Goal: Information Seeking & Learning: Learn about a topic

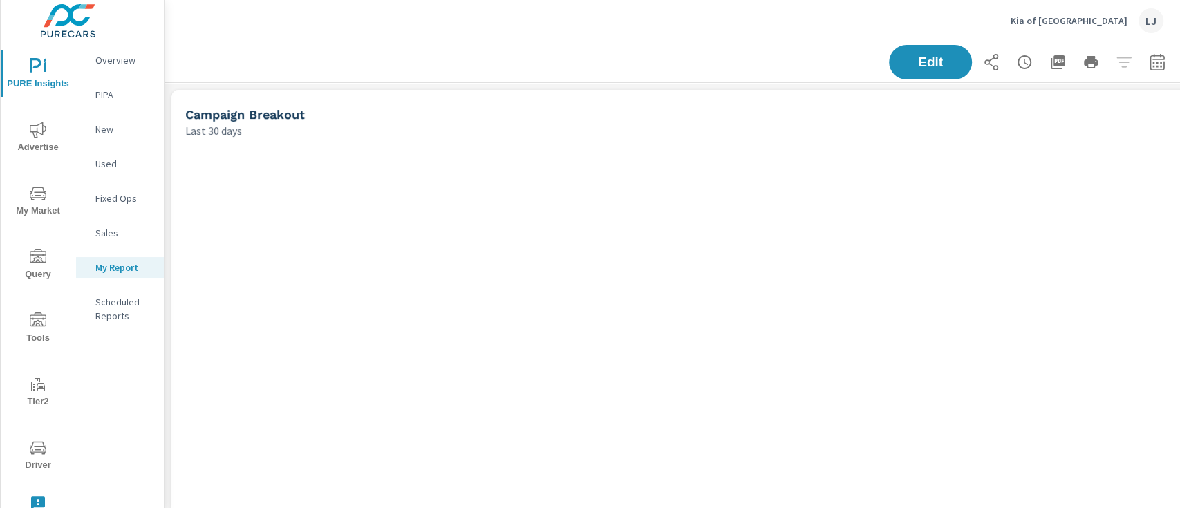
scroll to position [1308, 1051]
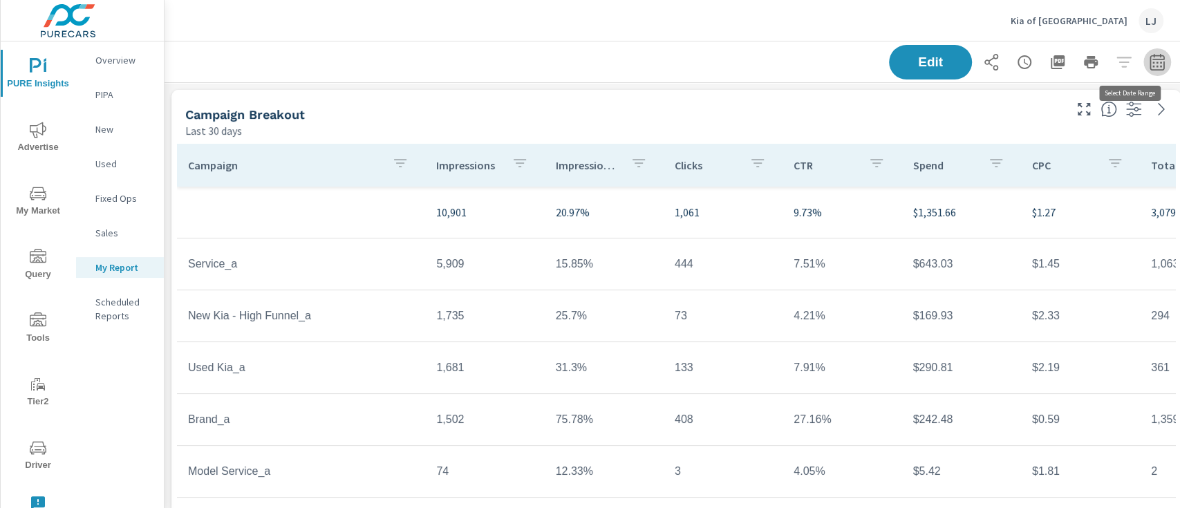
click at [1151, 64] on icon "button" at bounding box center [1157, 62] width 17 height 17
select select "Last 30 days"
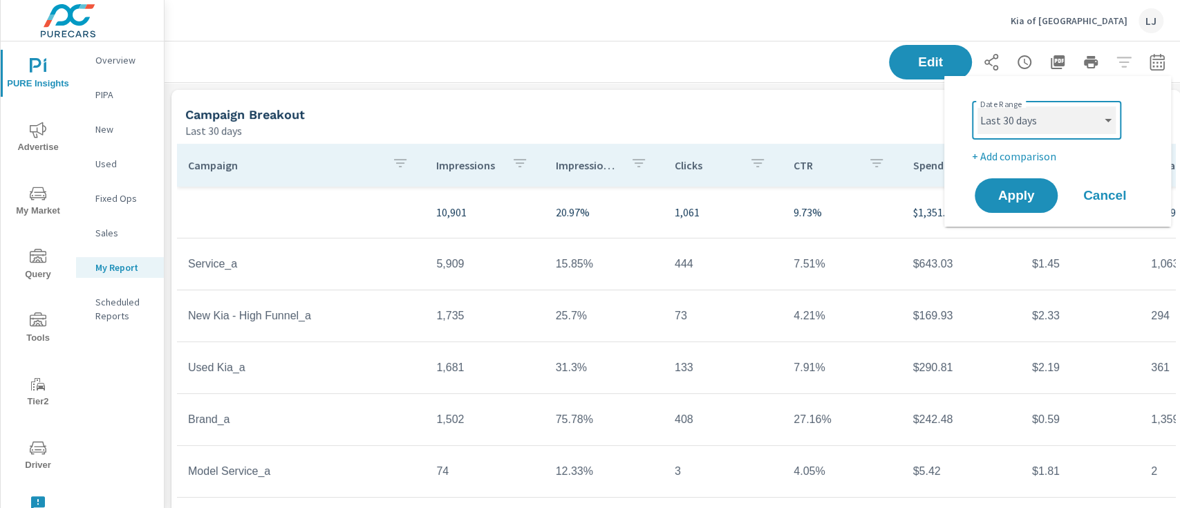
click at [1048, 124] on select "Custom Yesterday Last week Last 7 days Last 14 days Last 30 days Last 45 days L…" at bounding box center [1047, 120] width 138 height 28
click at [978, 106] on select "Custom Yesterday Last week Last 7 days Last 14 days Last 30 days Last 45 days L…" at bounding box center [1047, 120] width 138 height 28
click at [996, 163] on p "+ Add comparison" at bounding box center [1060, 156] width 177 height 17
select select "Previous period"
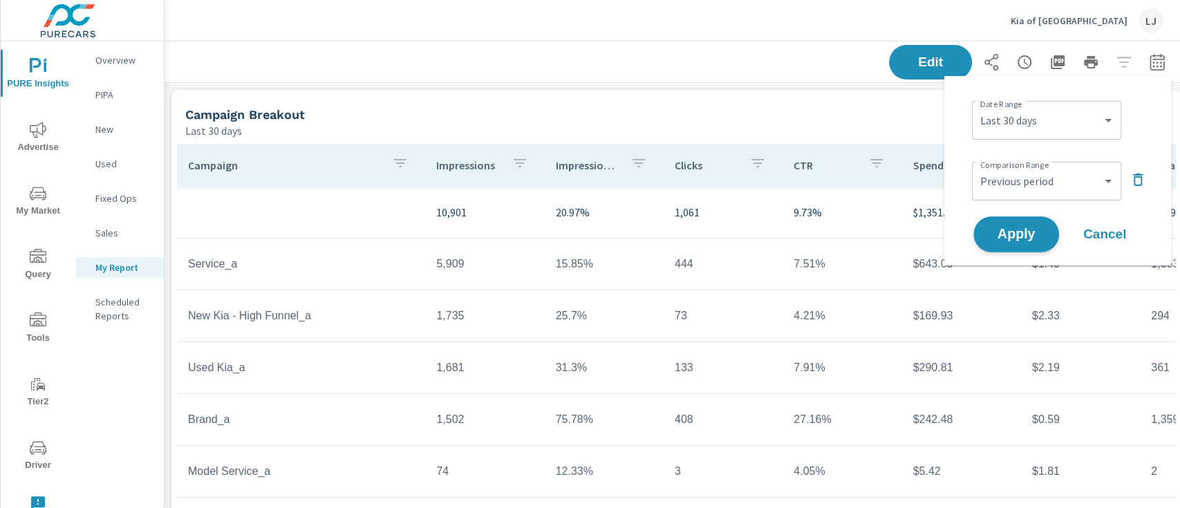
click span "Apply"
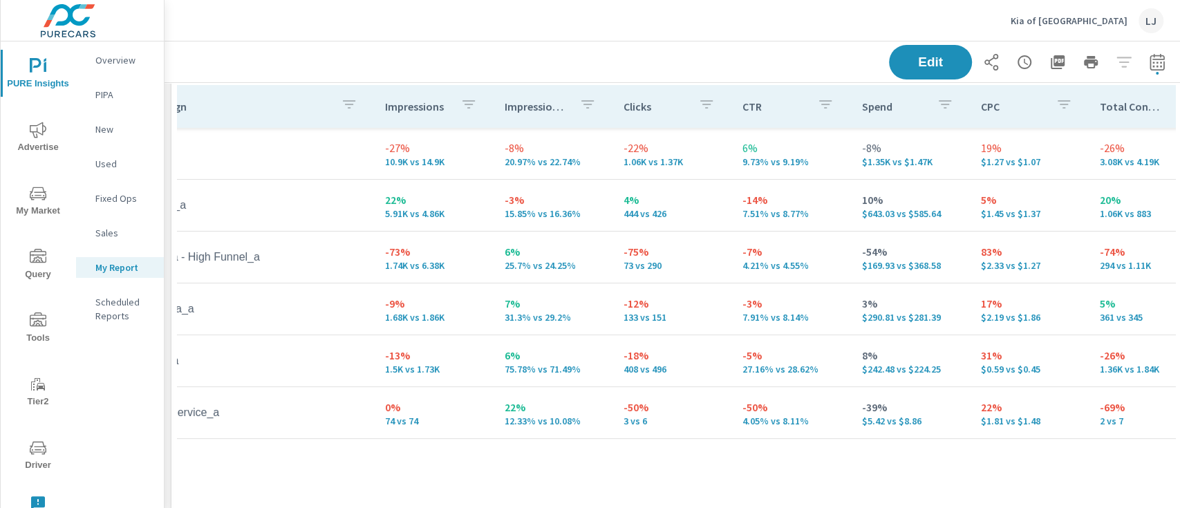
scroll to position [0, 50]
click span "Driver"
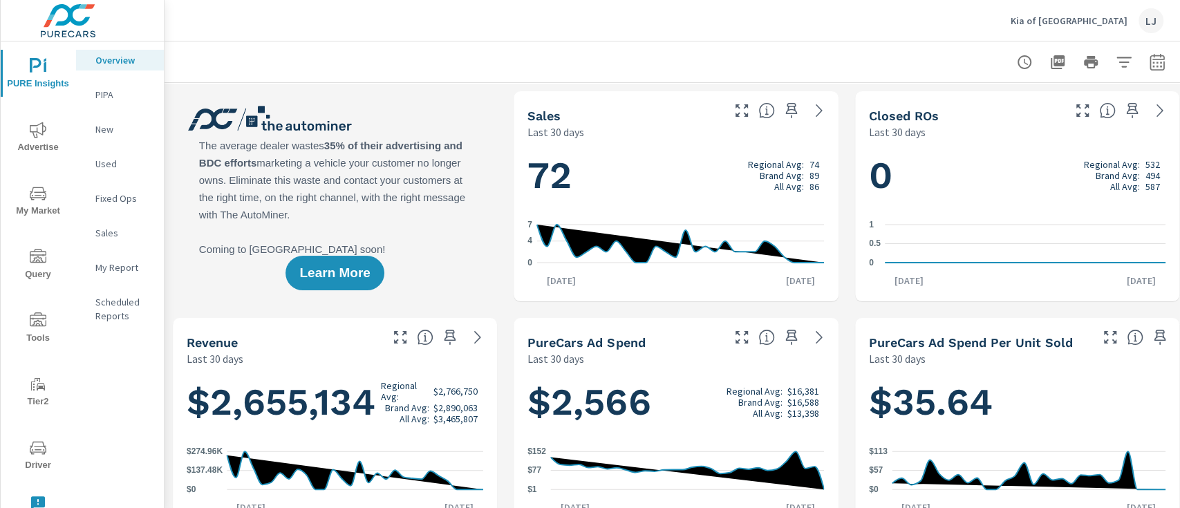
click at [33, 452] on icon "nav menu" at bounding box center [38, 448] width 17 height 17
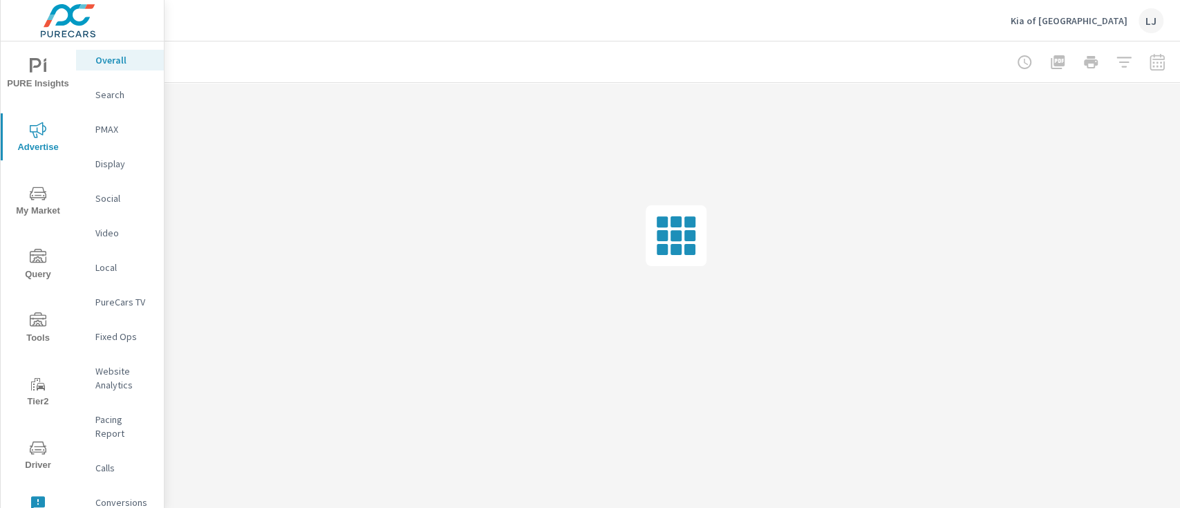
click at [40, 68] on icon "nav menu" at bounding box center [38, 66] width 17 height 17
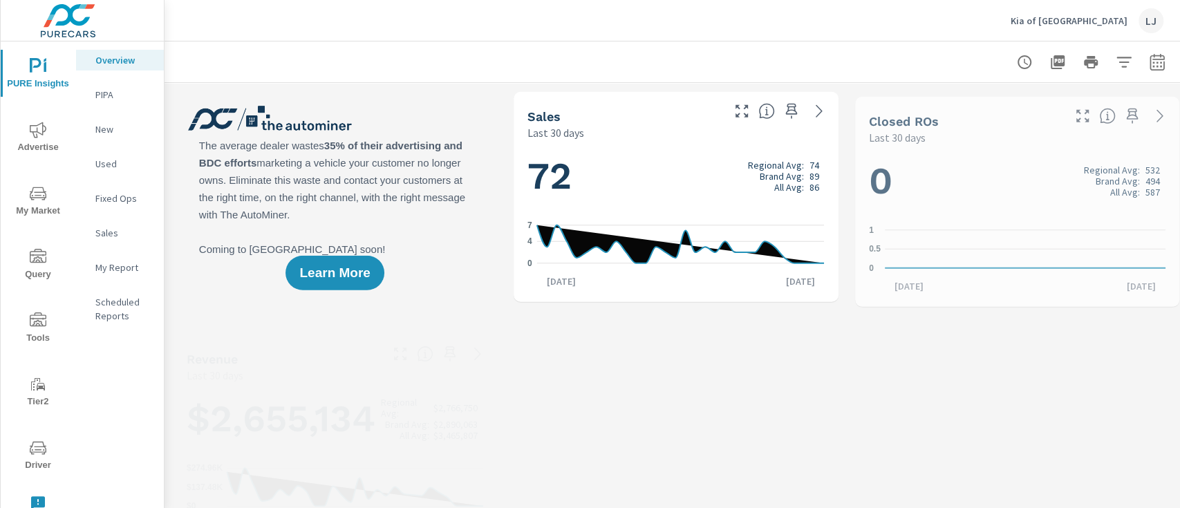
click at [131, 259] on div "My Report" at bounding box center [120, 267] width 88 height 21
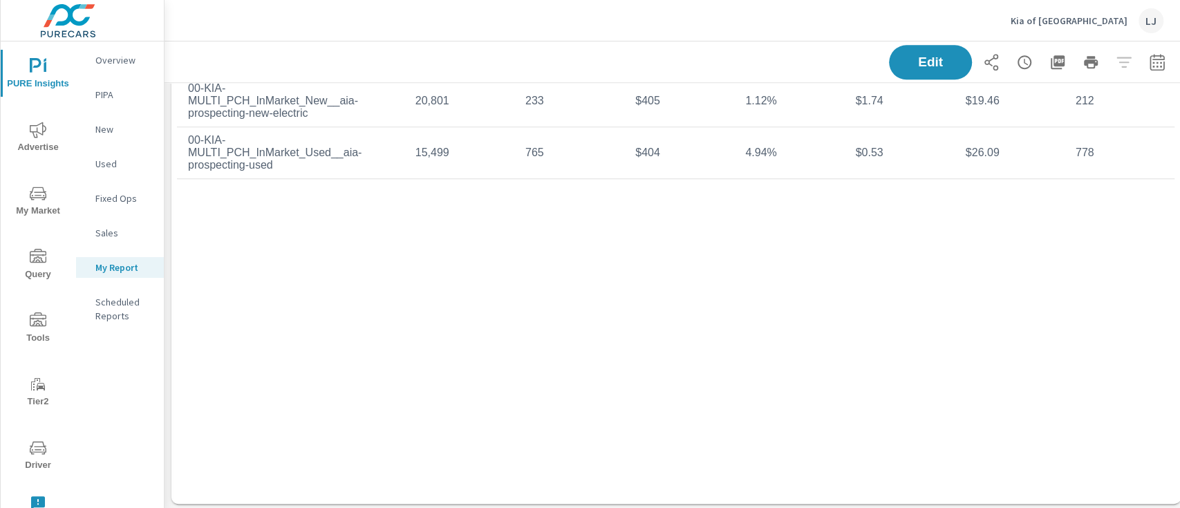
scroll to position [868, 0]
click at [939, 58] on span "Edit" at bounding box center [930, 61] width 57 height 13
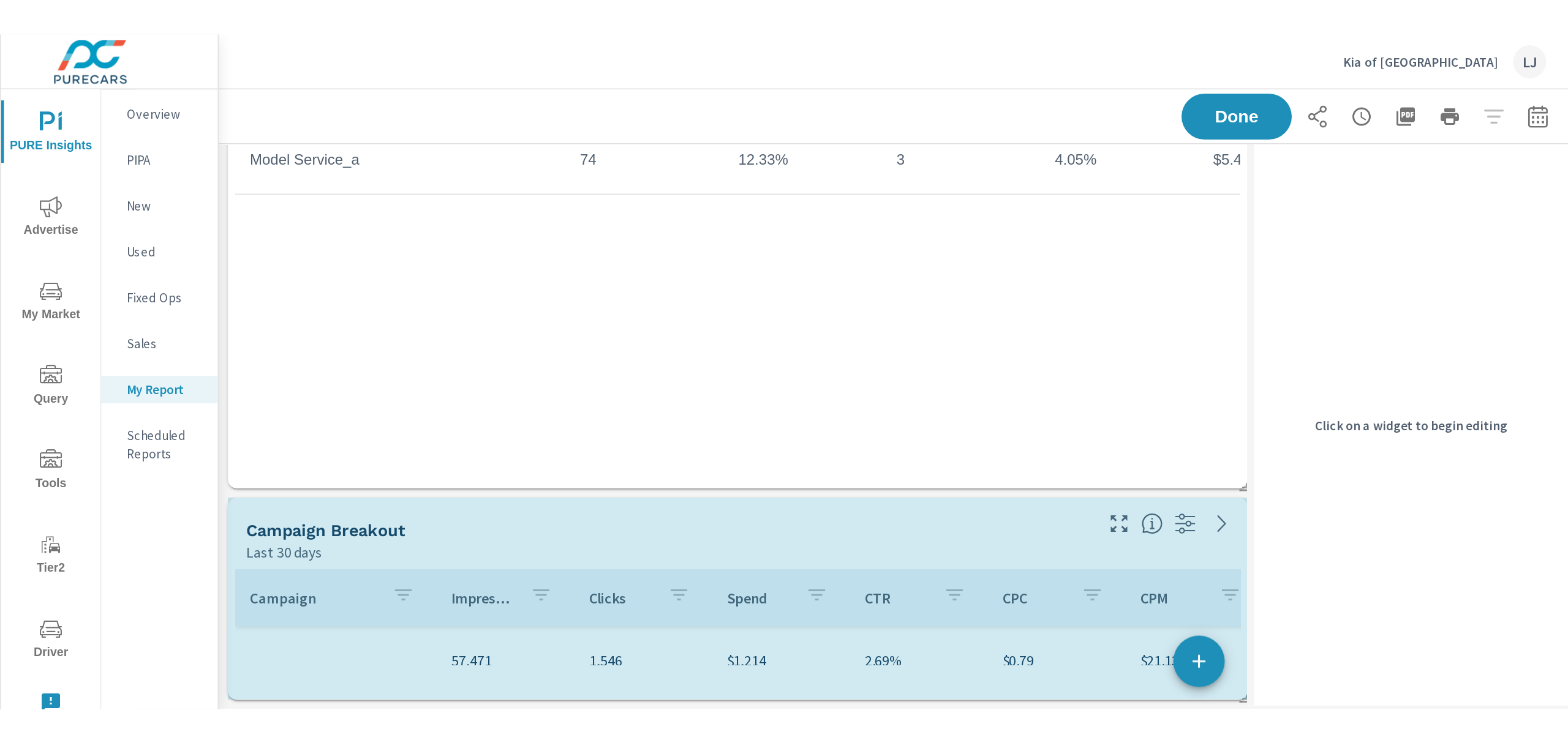
scroll to position [346, 0]
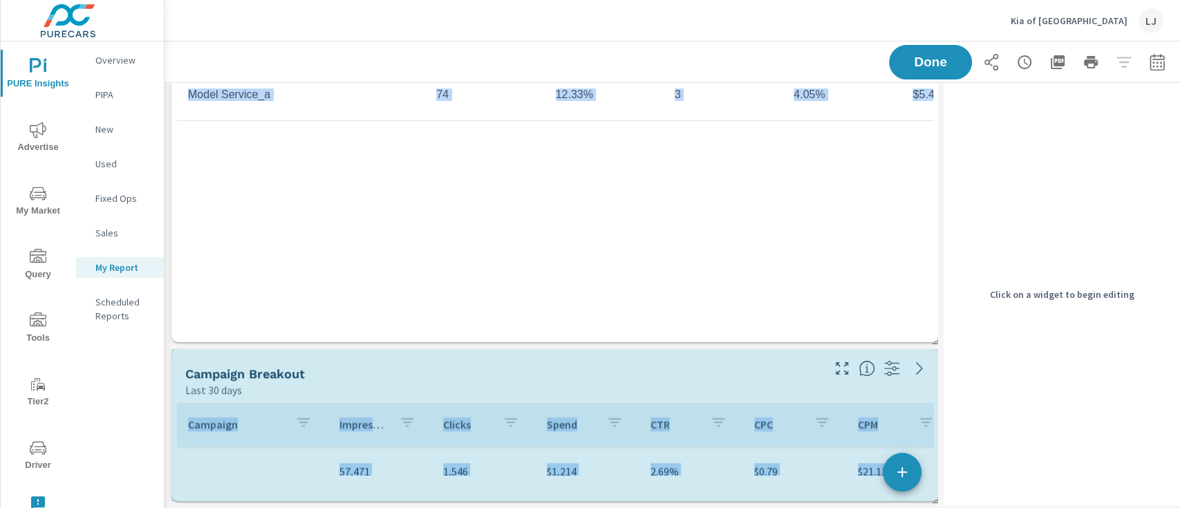
drag, startPoint x: 935, startPoint y: 486, endPoint x: 934, endPoint y: 520, distance: 33.9
click at [934, 508] on html "PURE Insights Advertise My Market Query Tools Tier2 Driver Leave Feedback Overv…" at bounding box center [590, 254] width 1180 height 508
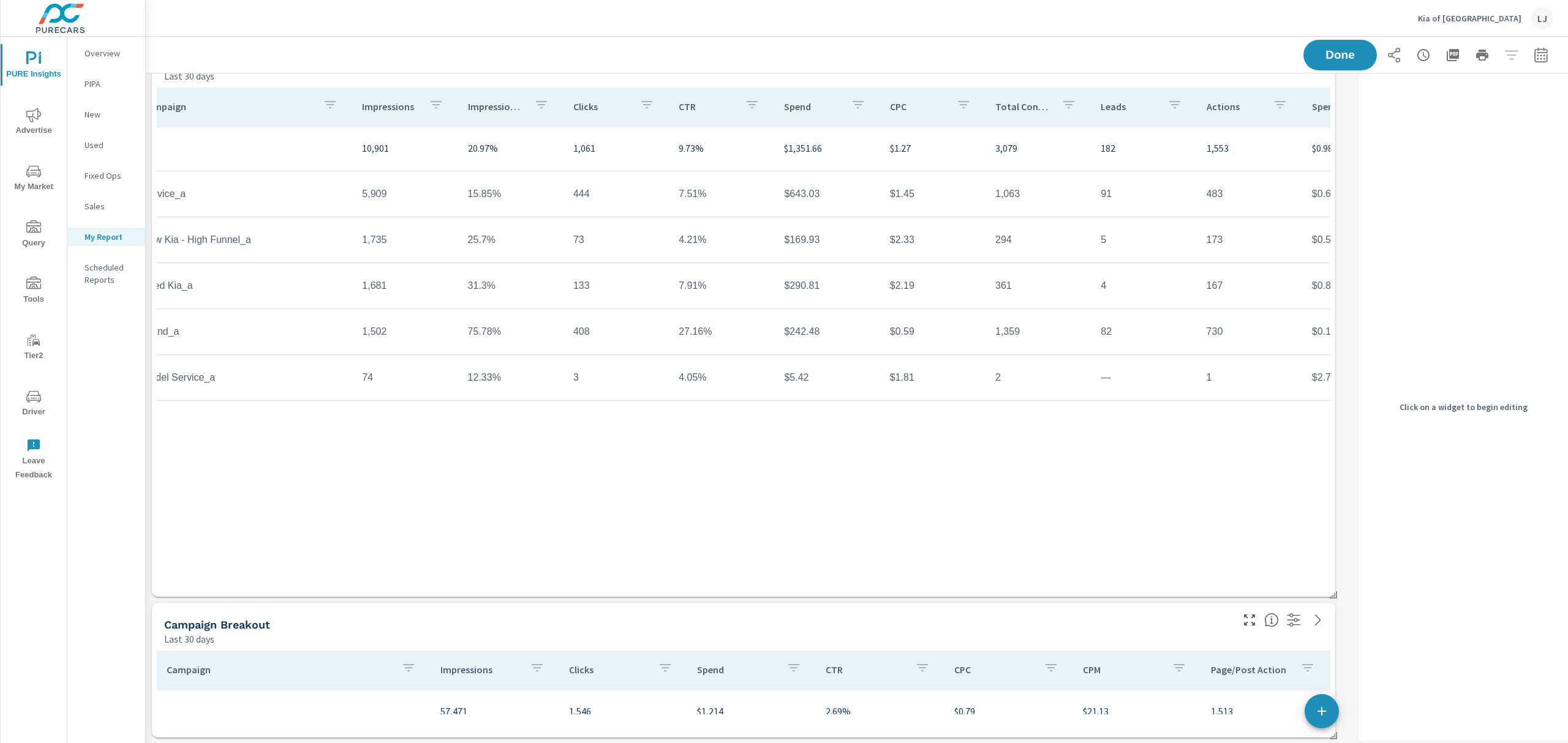
scroll to position [0, 0]
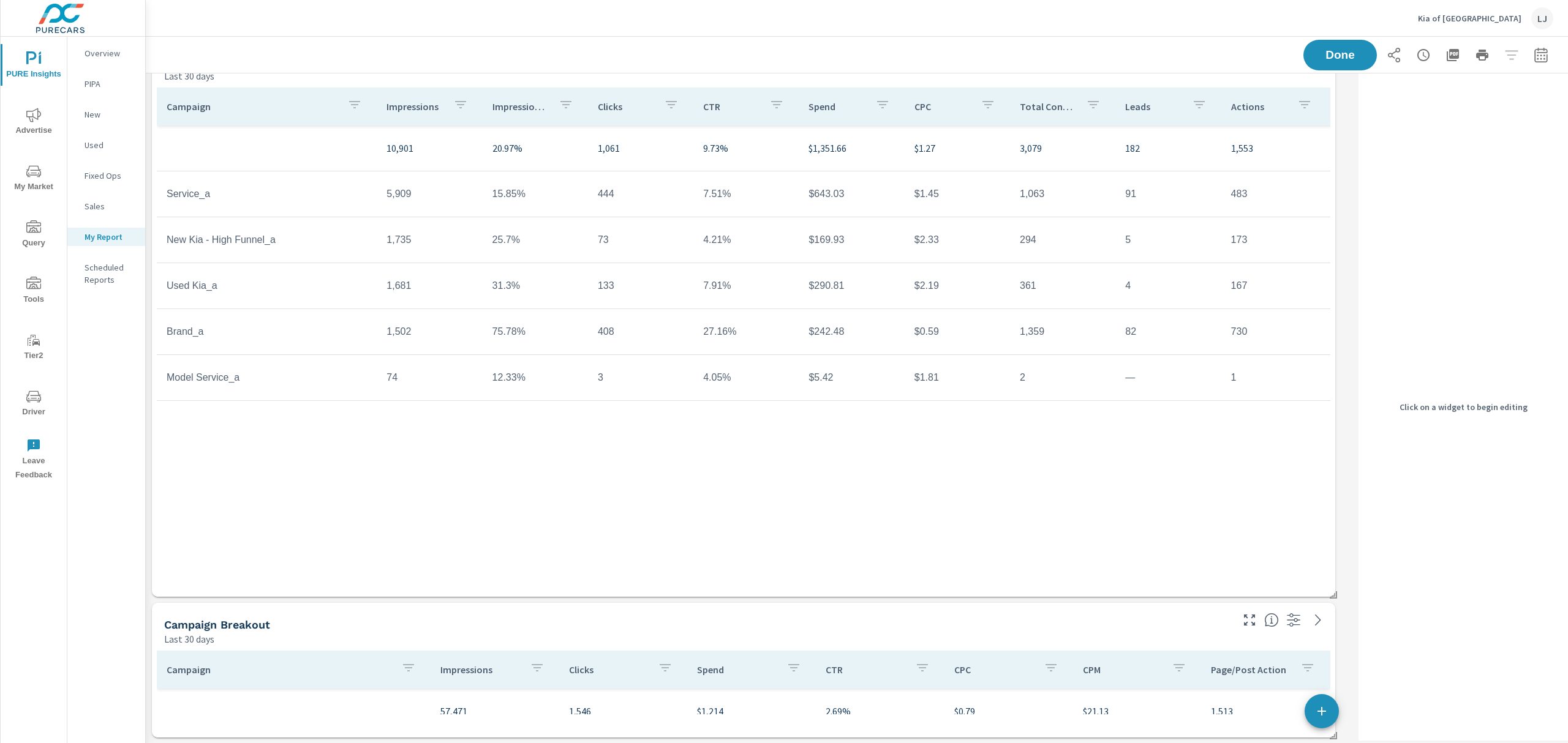
click at [1045, 239] on div "Click on a widget to begin editing" at bounding box center [1461, 407] width 214 height 668
click at [1045, 52] on span "Done" at bounding box center [1340, 54] width 50 height 12
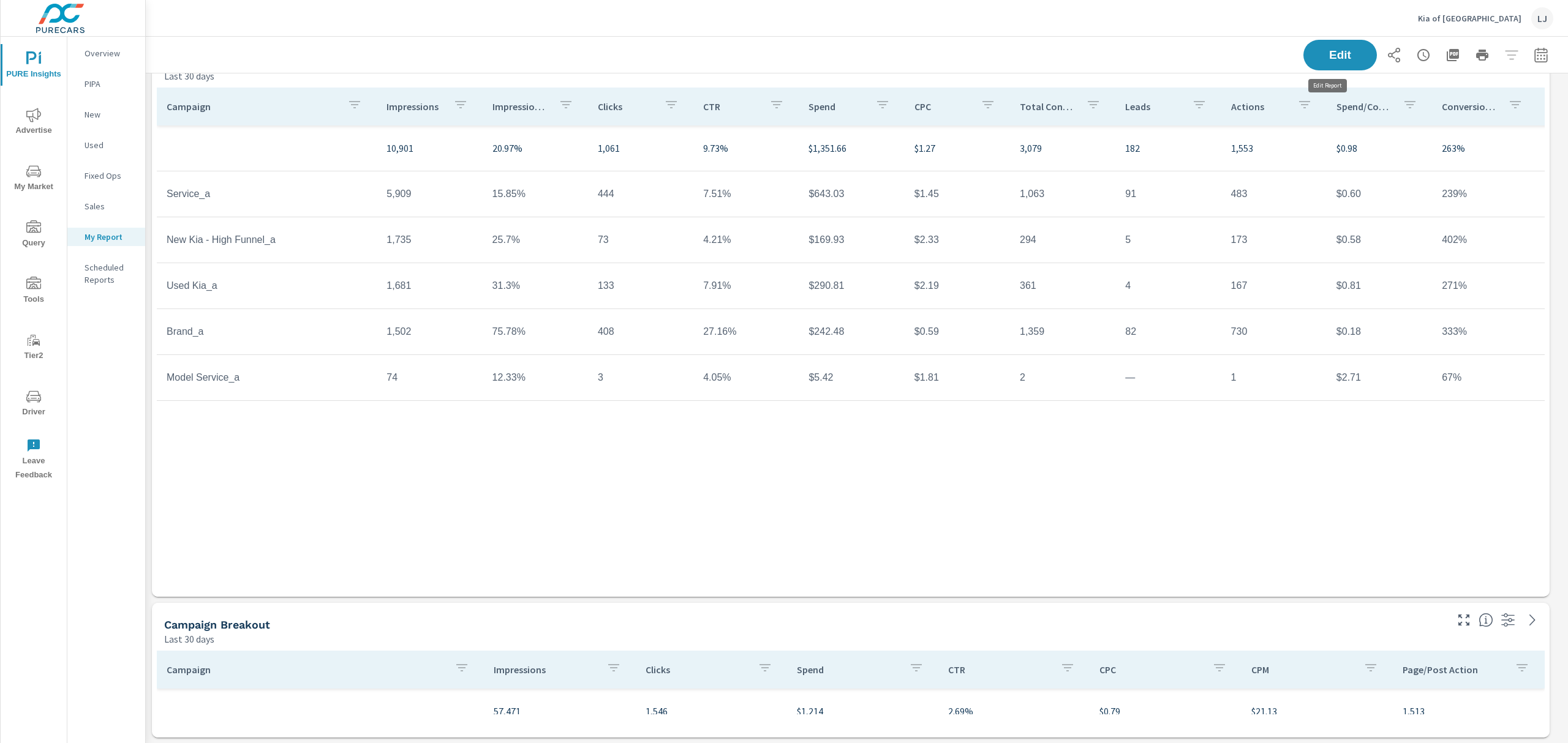
scroll to position [735, 1436]
click at [1045, 55] on span "Edit" at bounding box center [1340, 54] width 50 height 12
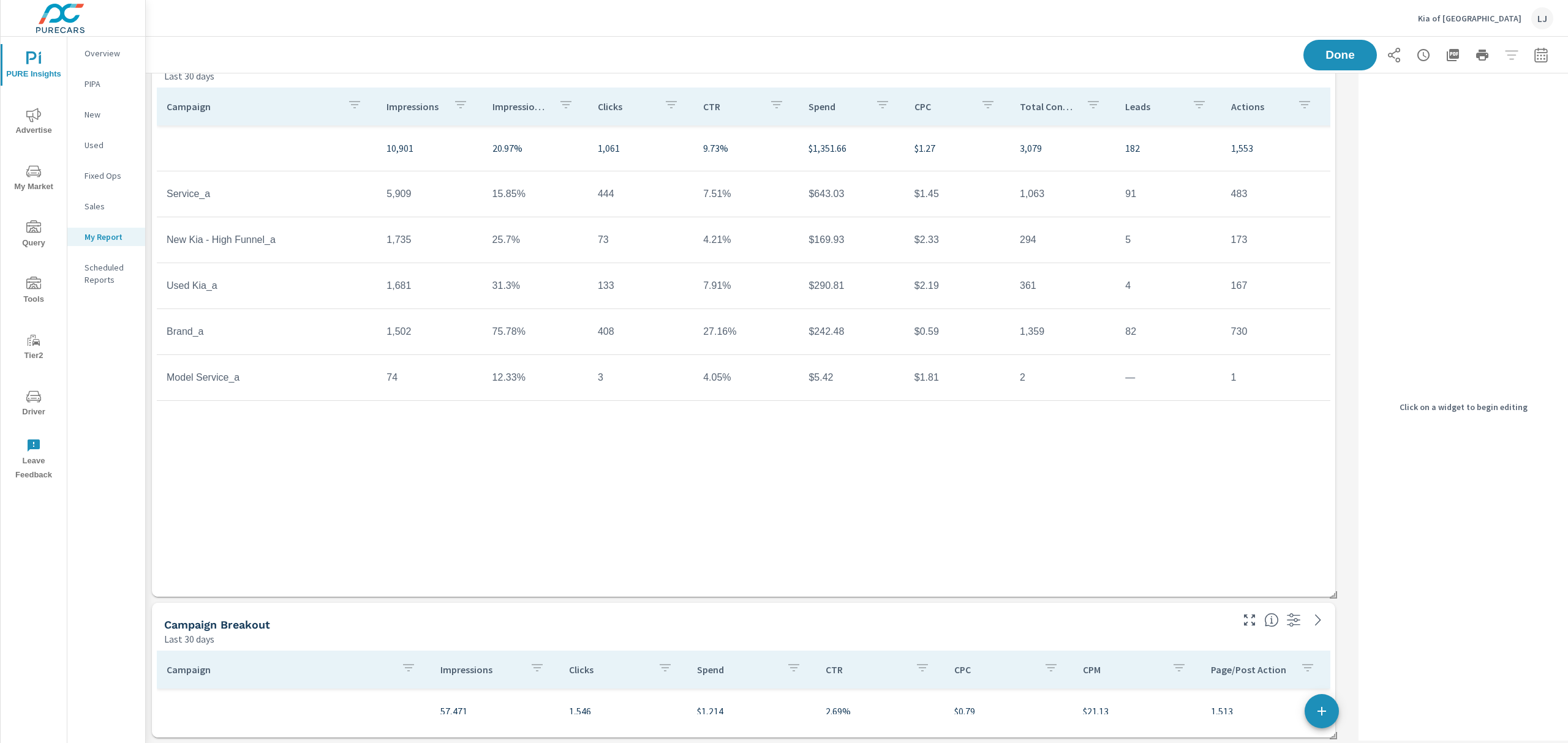
scroll to position [735, 1221]
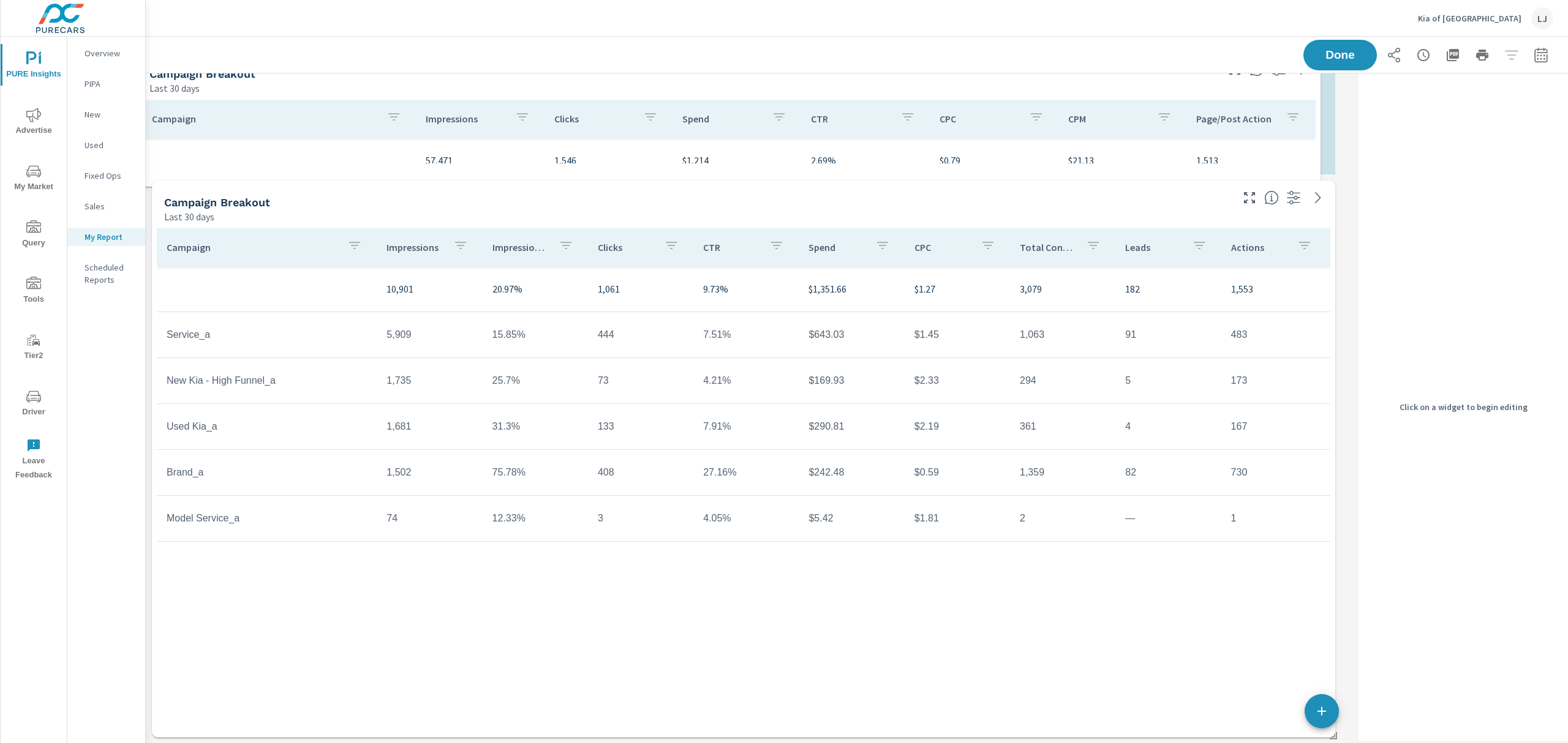
drag, startPoint x: 1167, startPoint y: 628, endPoint x: 1246, endPoint y: 104, distance: 529.9
click at [1045, 81] on div "Campaign Breakout" at bounding box center [682, 74] width 1066 height 14
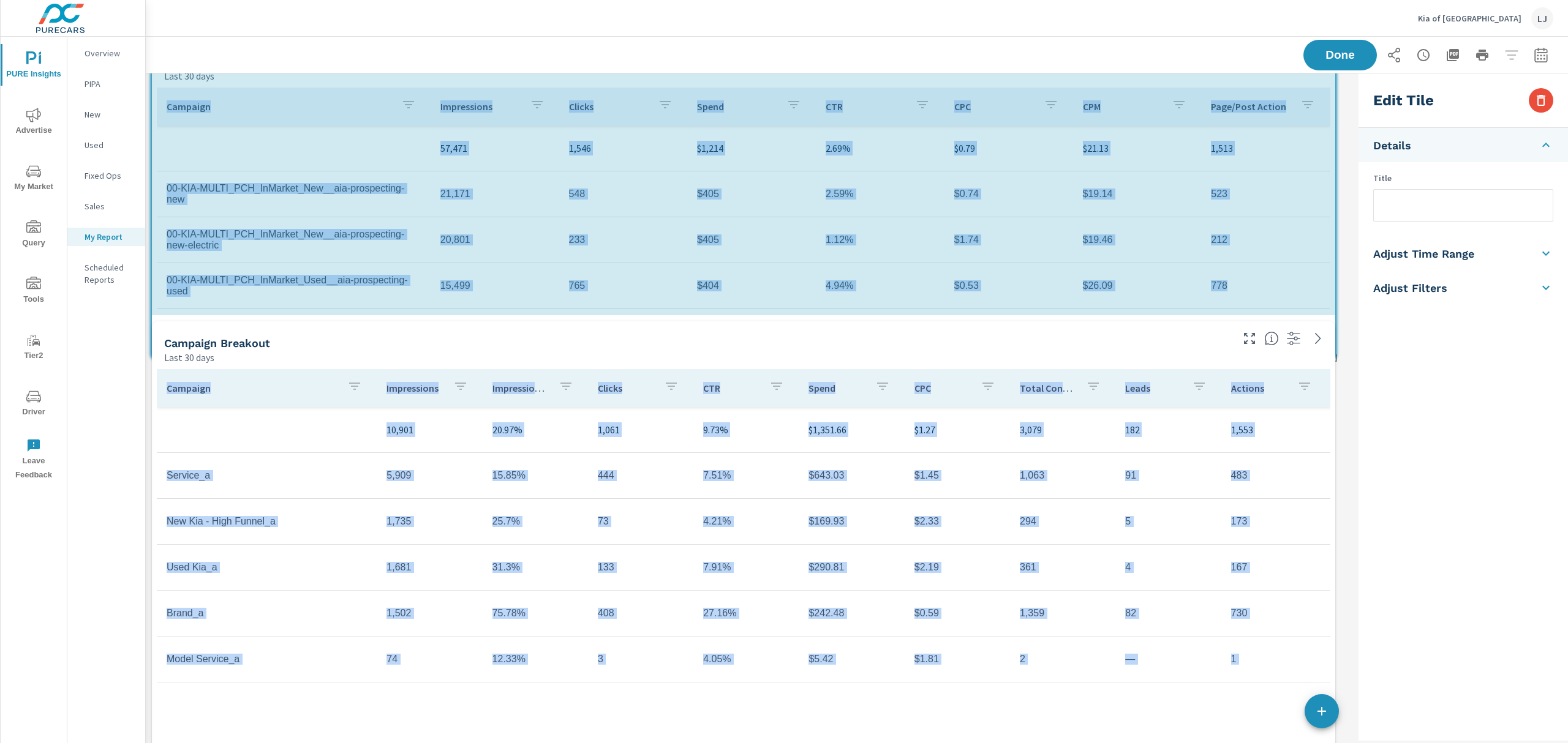
scroll to position [877, 1221]
drag, startPoint x: 1334, startPoint y: 172, endPoint x: 1331, endPoint y: 366, distance: 194.0
click at [1045, 366] on div "Campaign Breakout Last 30 days Campaign Impressions Impression Share Clicks CTR…" at bounding box center [750, 459] width 1208 height 851
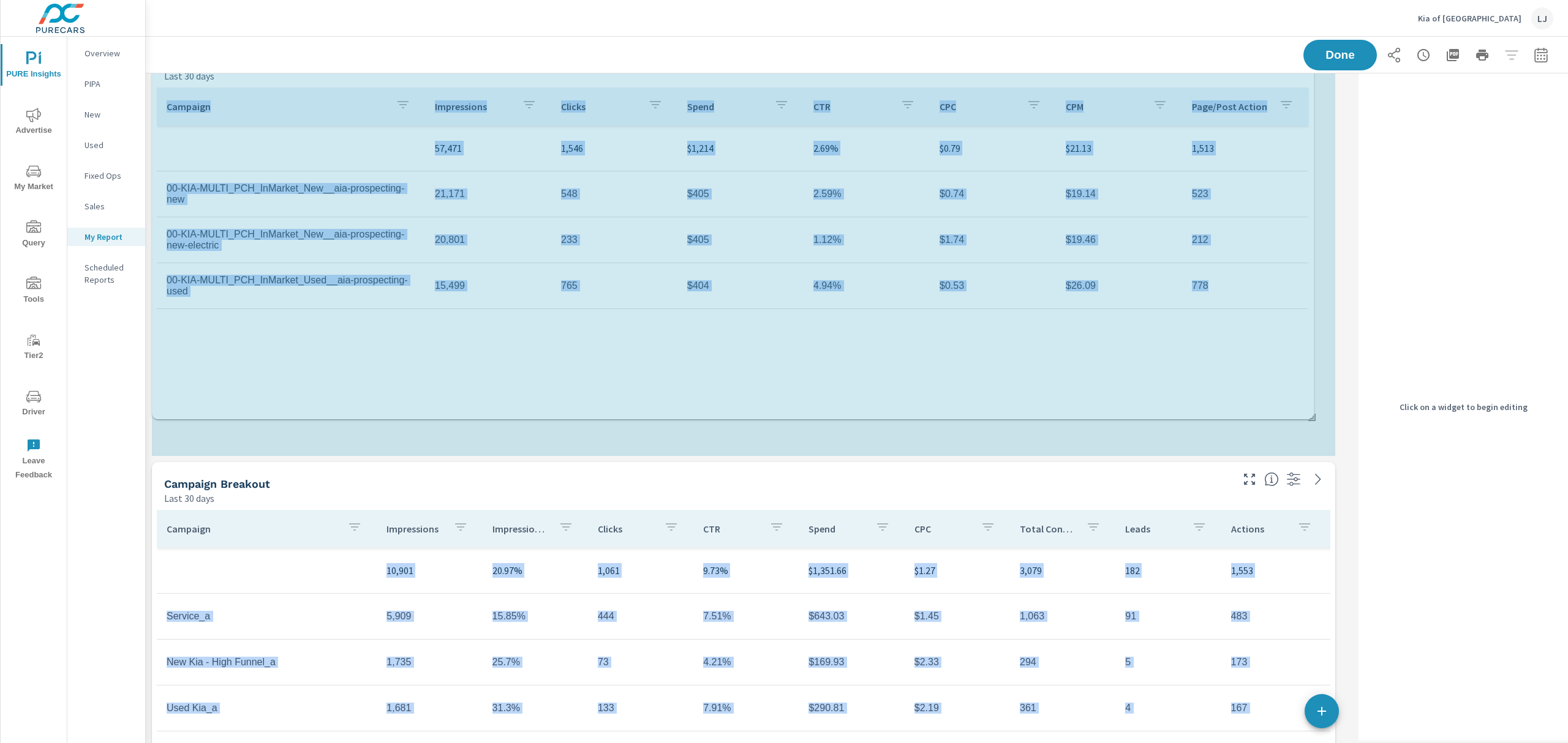
scroll to position [1018, 1221]
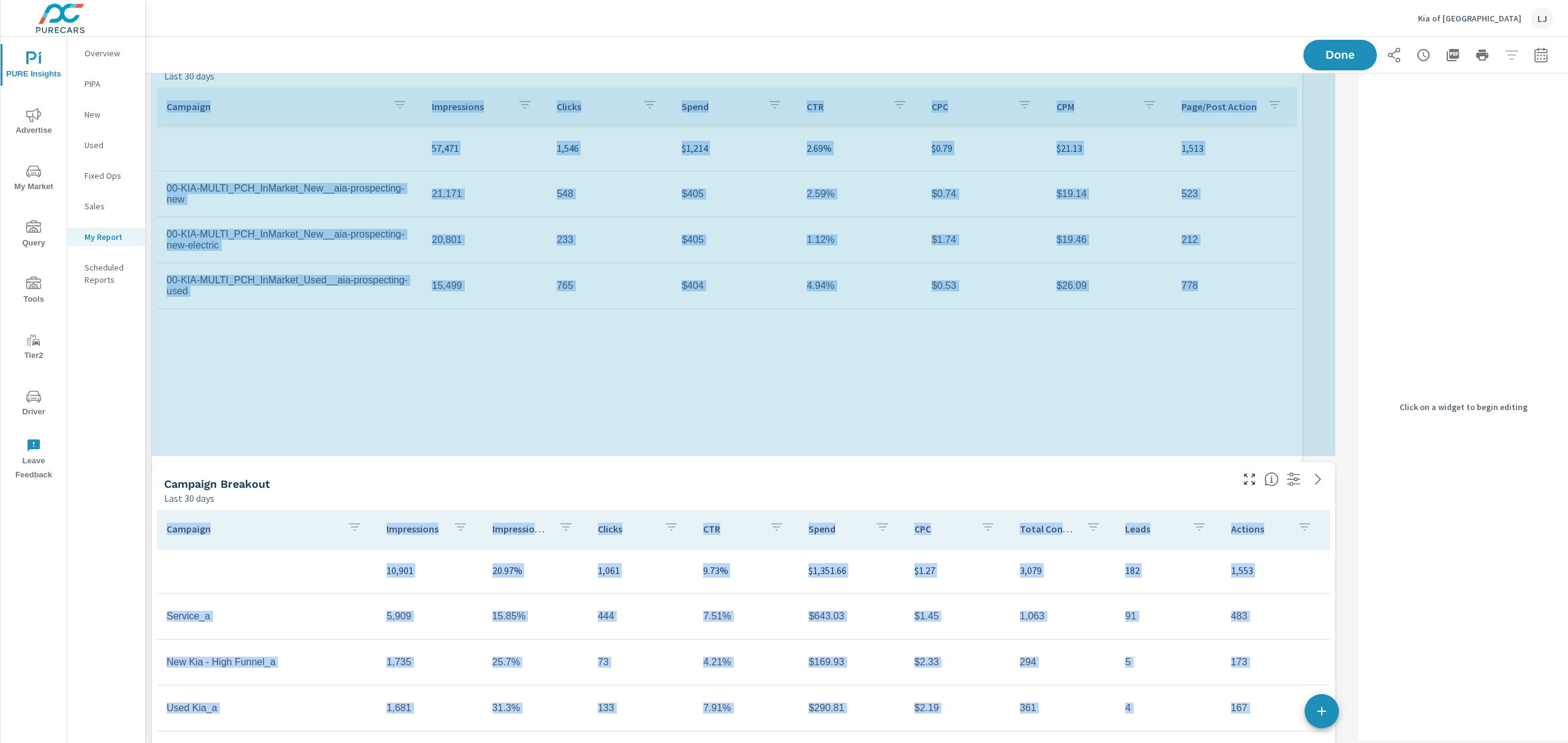
drag, startPoint x: 1335, startPoint y: 313, endPoint x: 1302, endPoint y: 460, distance: 150.7
click at [1045, 450] on div "Campaign Breakout Last 30 days Campaign Impressions Impression Share Clicks CTR…" at bounding box center [750, 530] width 1208 height 992
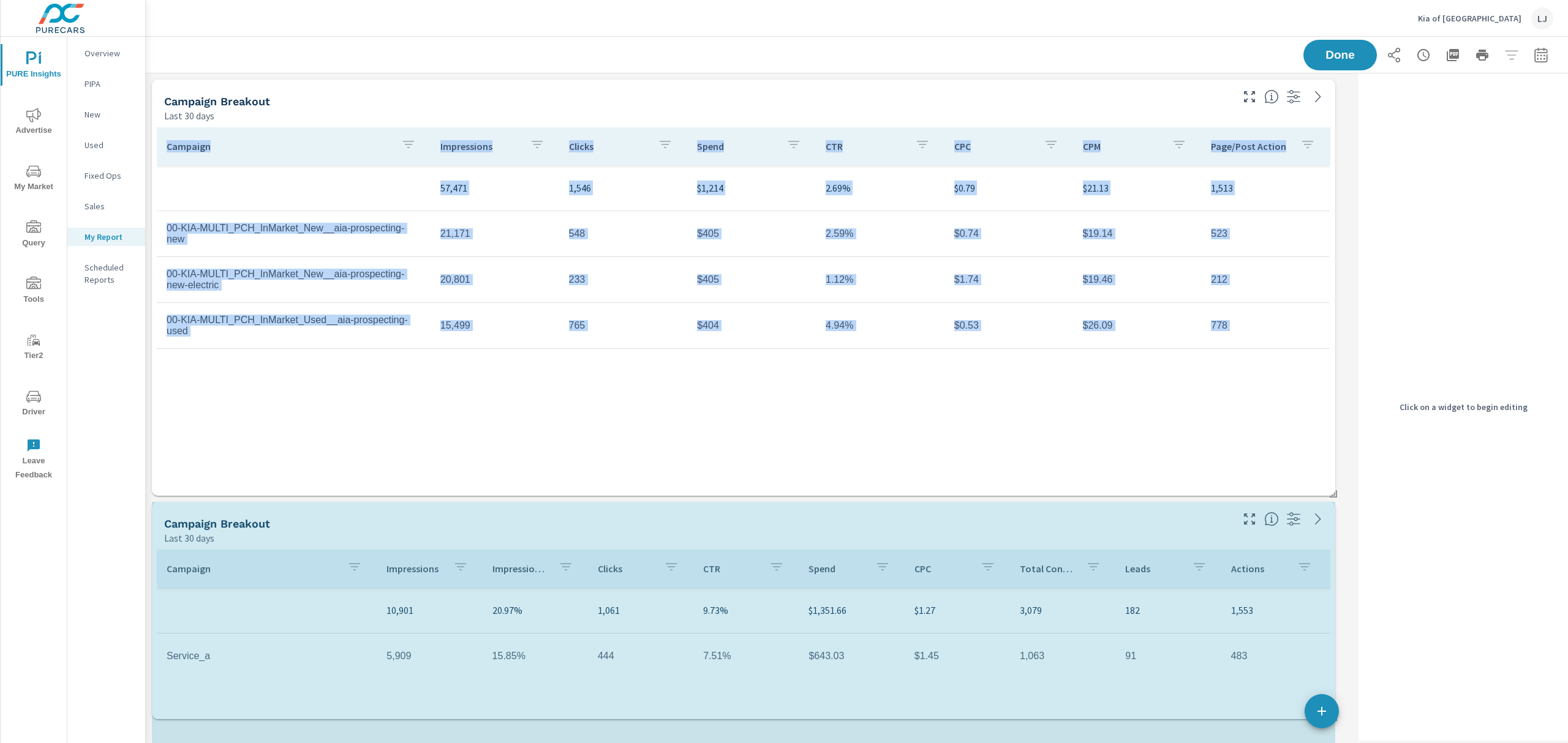
scroll to position [0, 0]
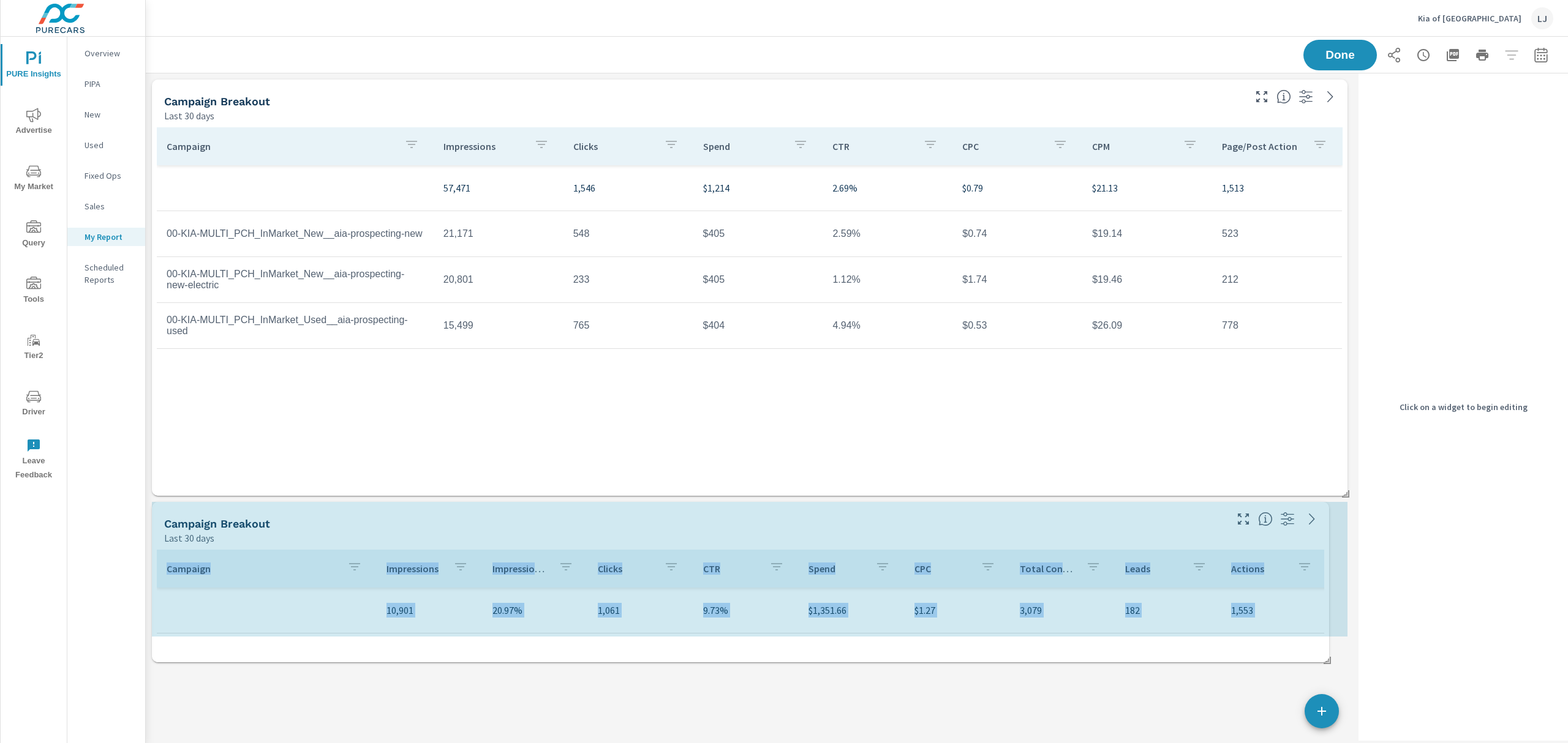
drag, startPoint x: 1335, startPoint y: 738, endPoint x: 1336, endPoint y: 767, distance: 29.0
click at [1045, 450] on html "PURE Insights Advertise My Market Query Tools Tier2 Driver Leave Feedback Overv…" at bounding box center [784, 371] width 1568 height 743
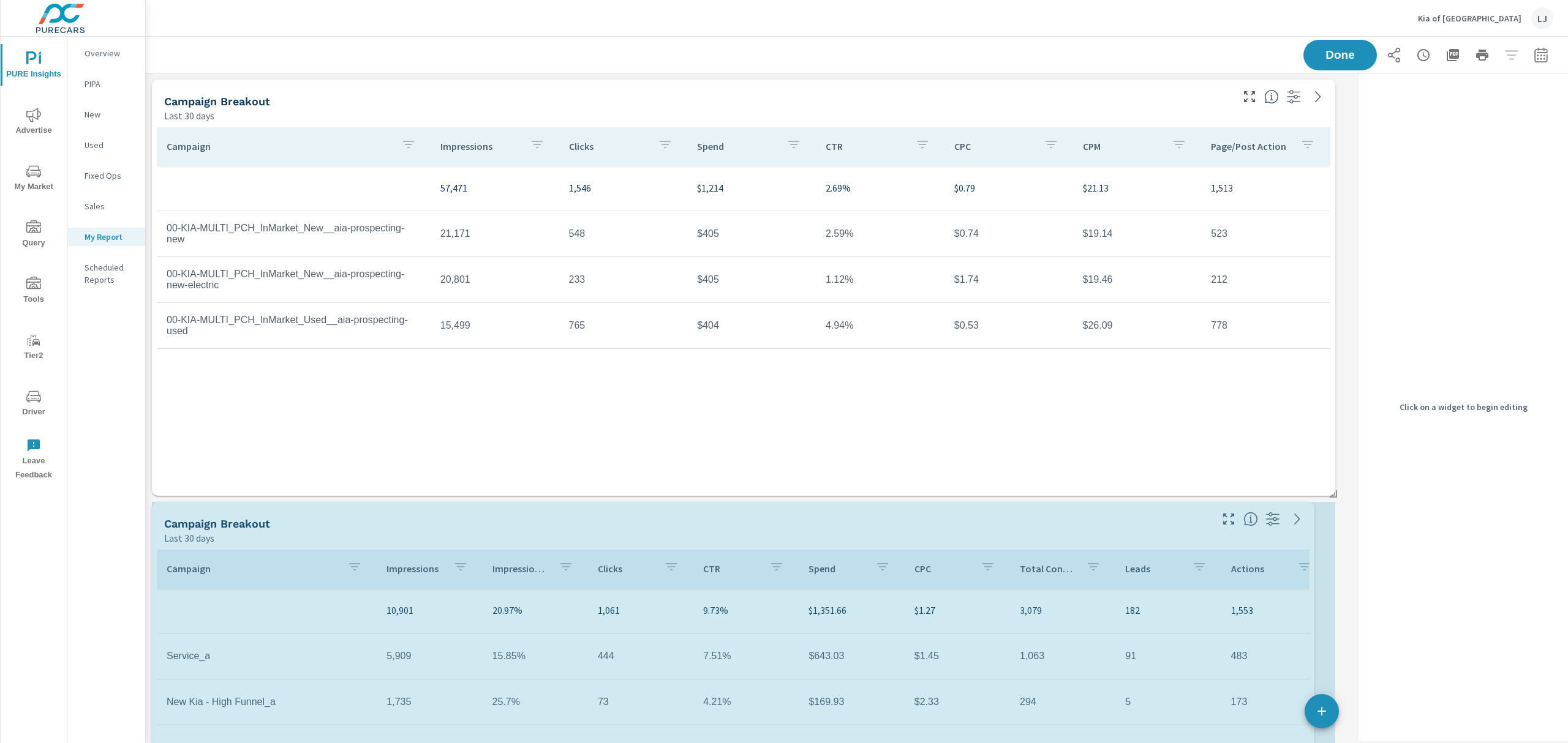
drag, startPoint x: 1347, startPoint y: 639, endPoint x: 1323, endPoint y: 777, distance: 140.1
click at [1045, 450] on html "PURE Insights Advertise My Market Query Tools Tier2 Driver Leave Feedback Overv…" at bounding box center [784, 371] width 1568 height 743
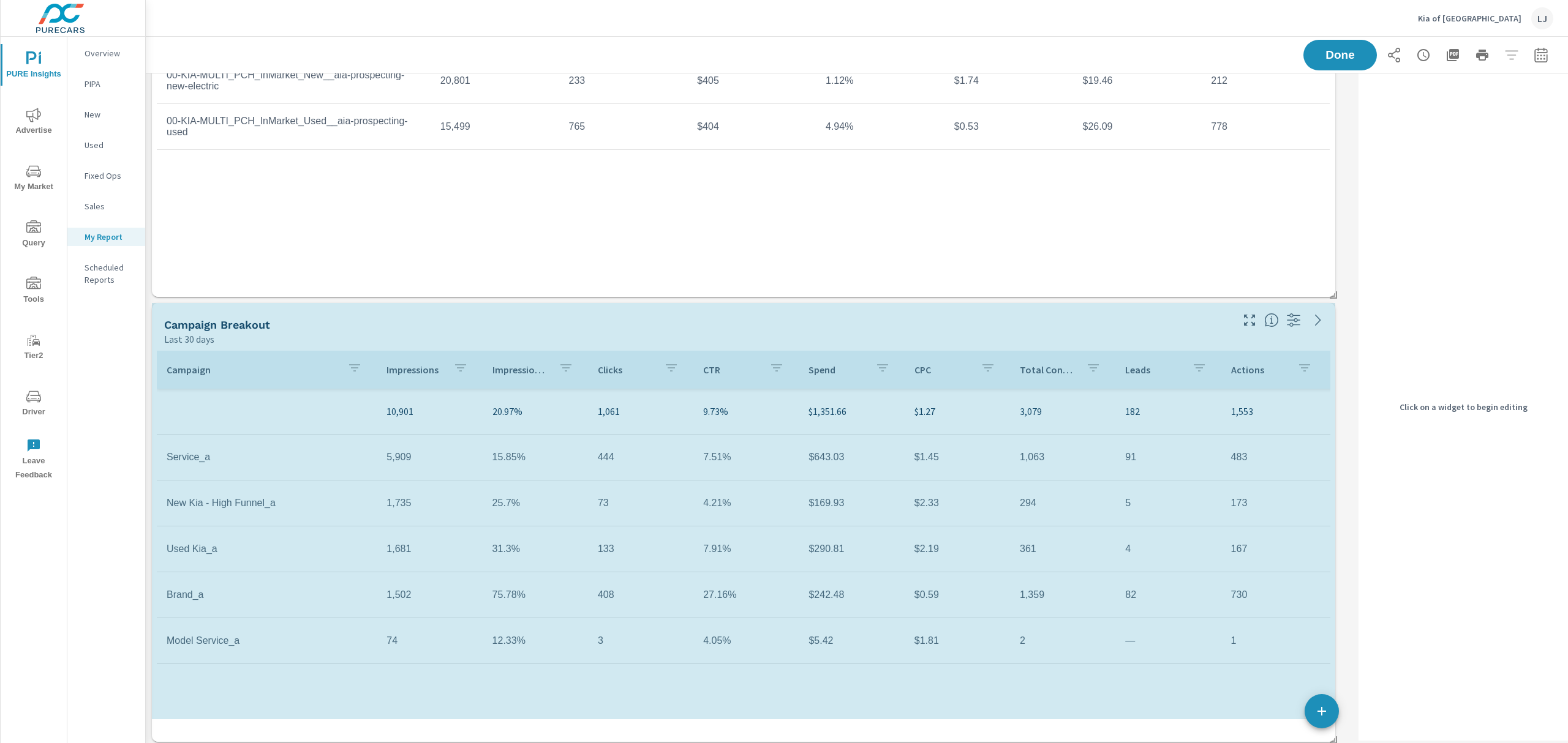
drag, startPoint x: 1347, startPoint y: 782, endPoint x: 1345, endPoint y: 768, distance: 14.1
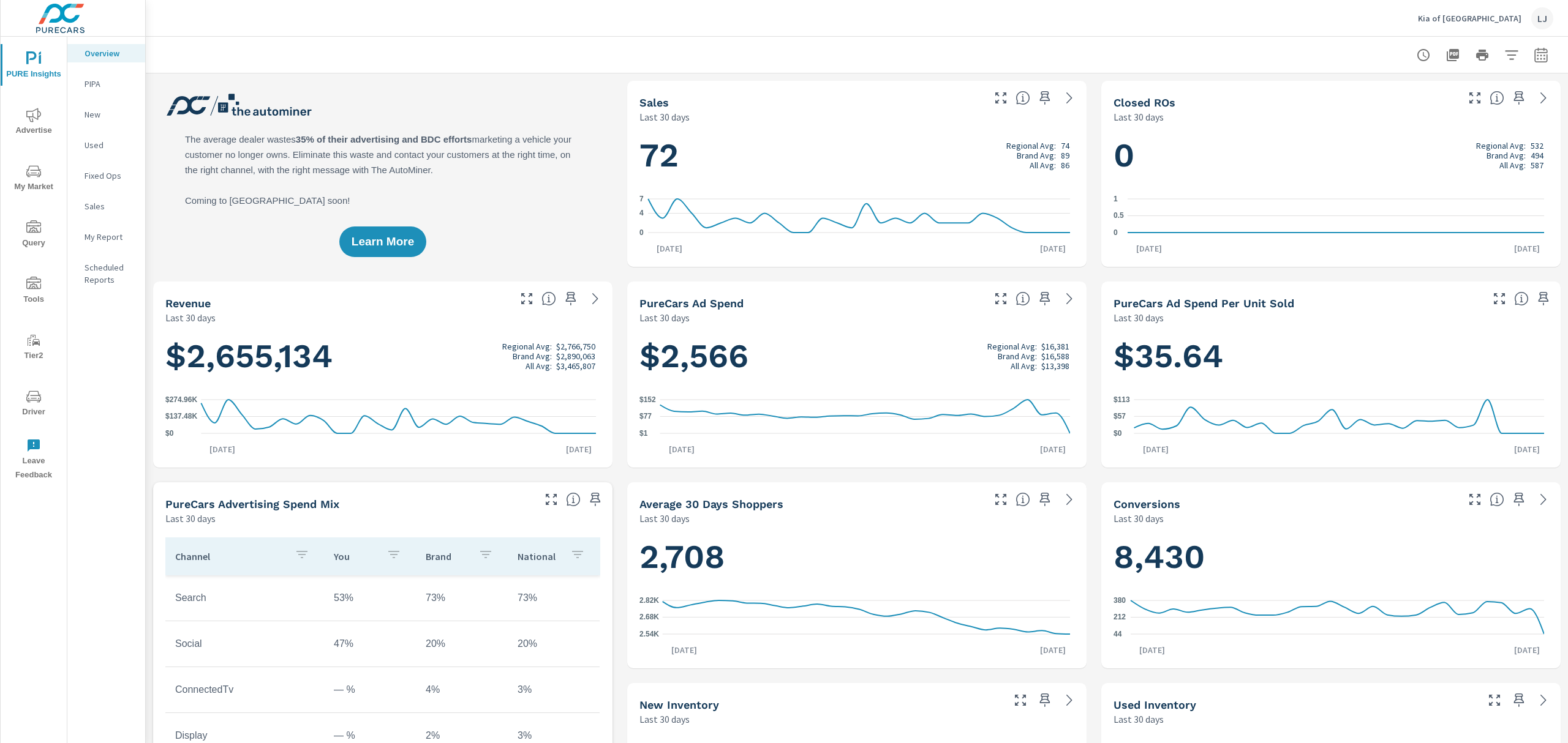
click at [96, 236] on p "My Report" at bounding box center [109, 237] width 50 height 12
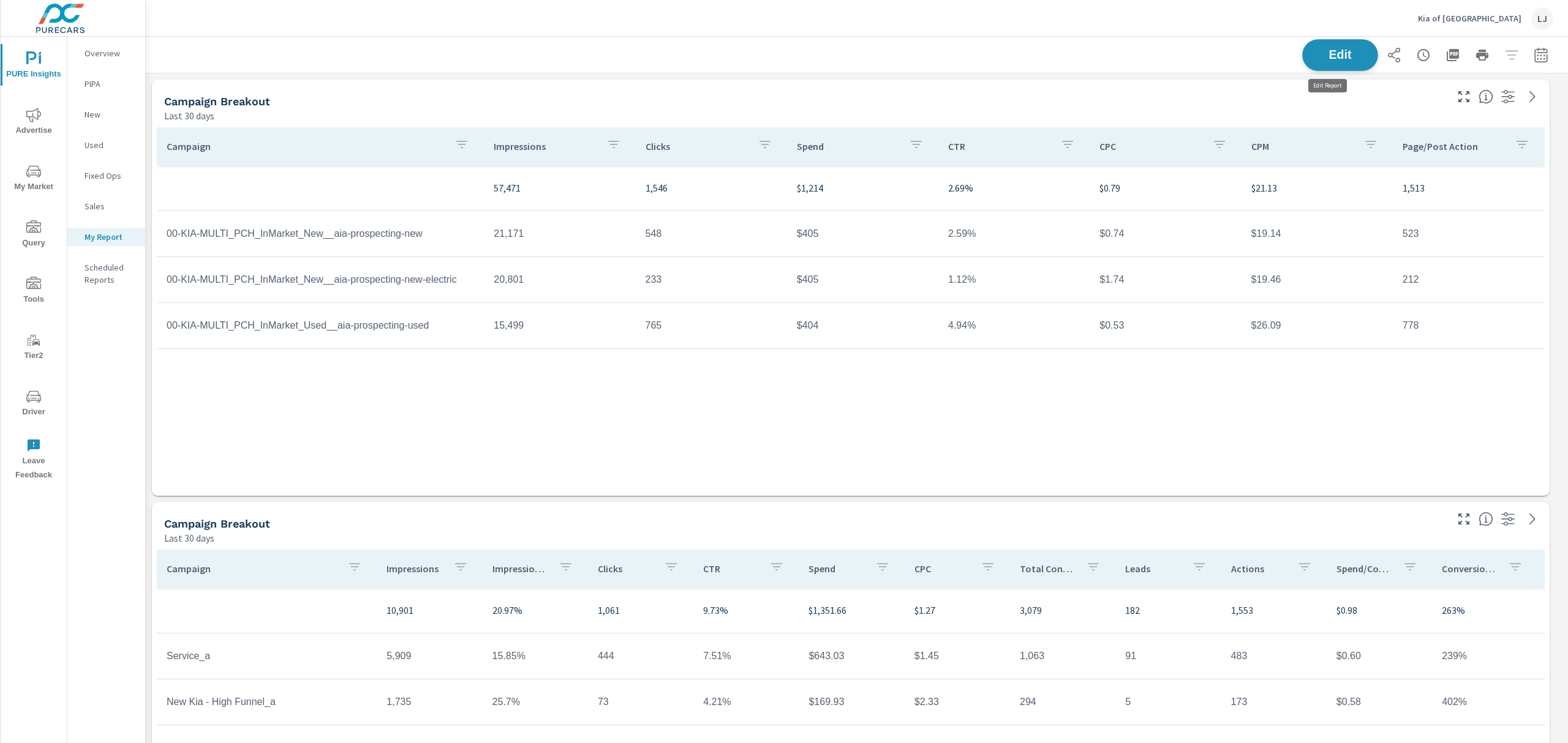
click at [1045, 54] on span "Edit" at bounding box center [1340, 54] width 50 height 12
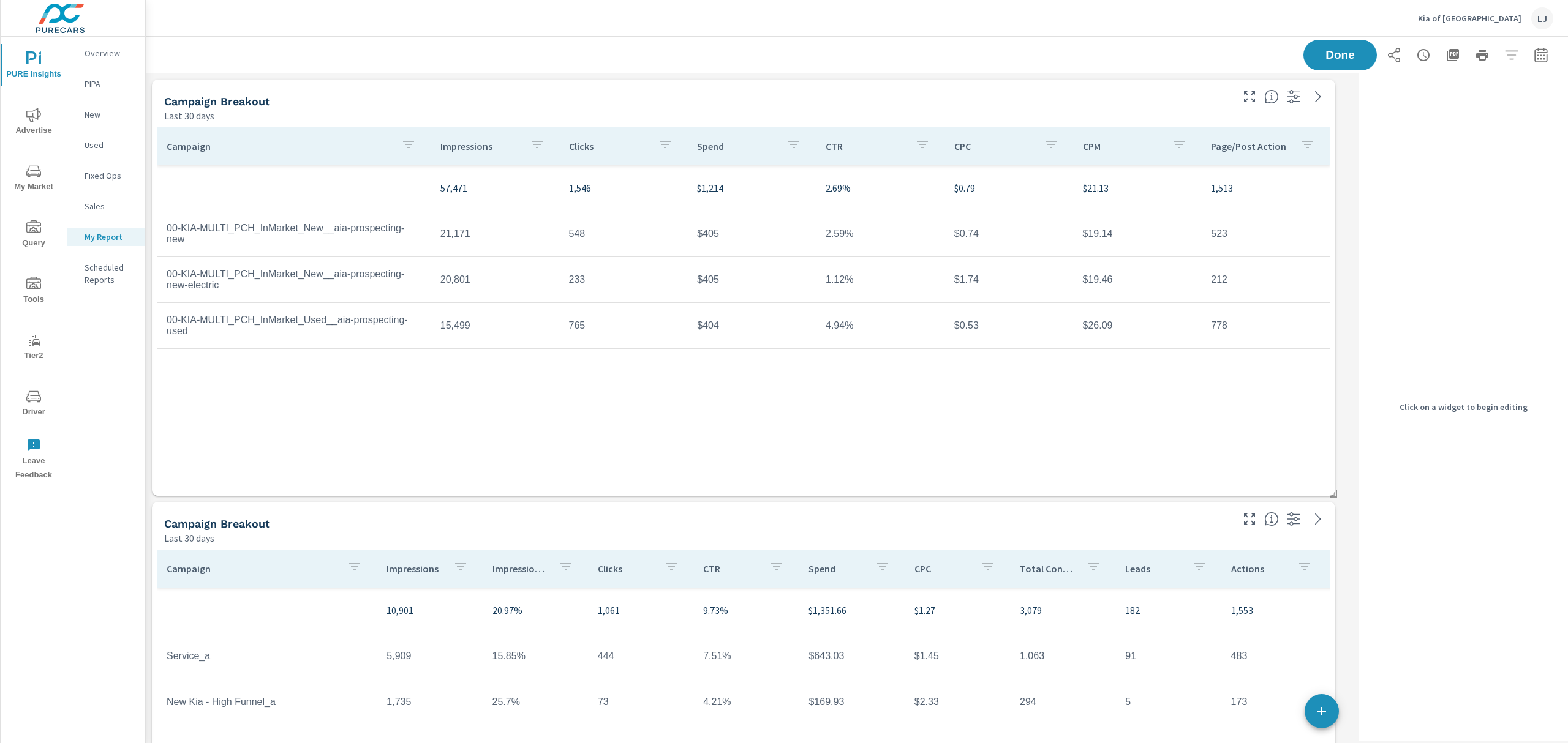
click at [259, 100] on h5 "Campaign Breakout" at bounding box center [217, 101] width 106 height 13
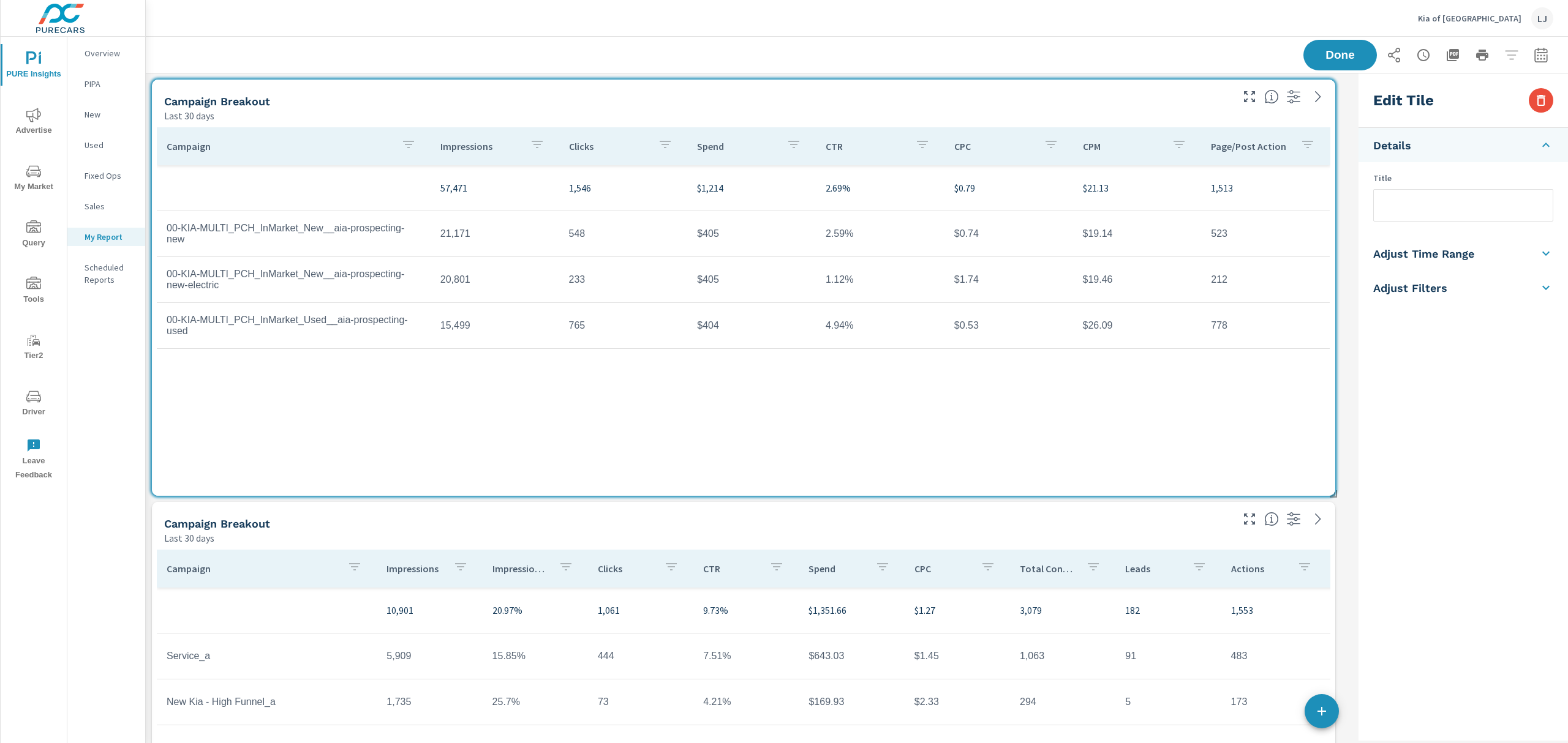
click at [1045, 191] on input "text" at bounding box center [1463, 205] width 179 height 31
type input "Social Campaigns"
click at [1045, 42] on div "Done" at bounding box center [1428, 55] width 250 height 31
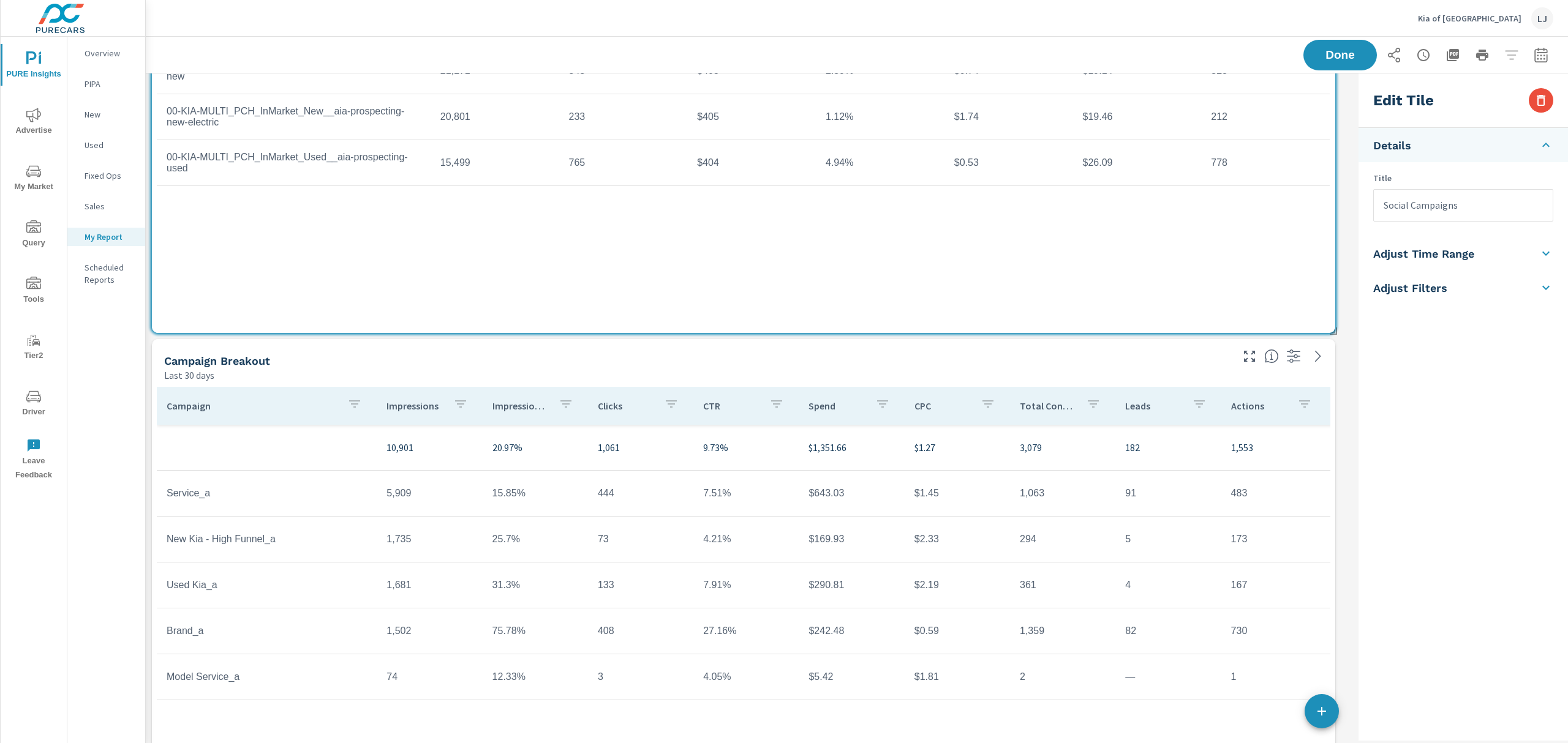
click at [509, 349] on div "Campaign Breakout Last 30 days" at bounding box center [693, 360] width 1083 height 43
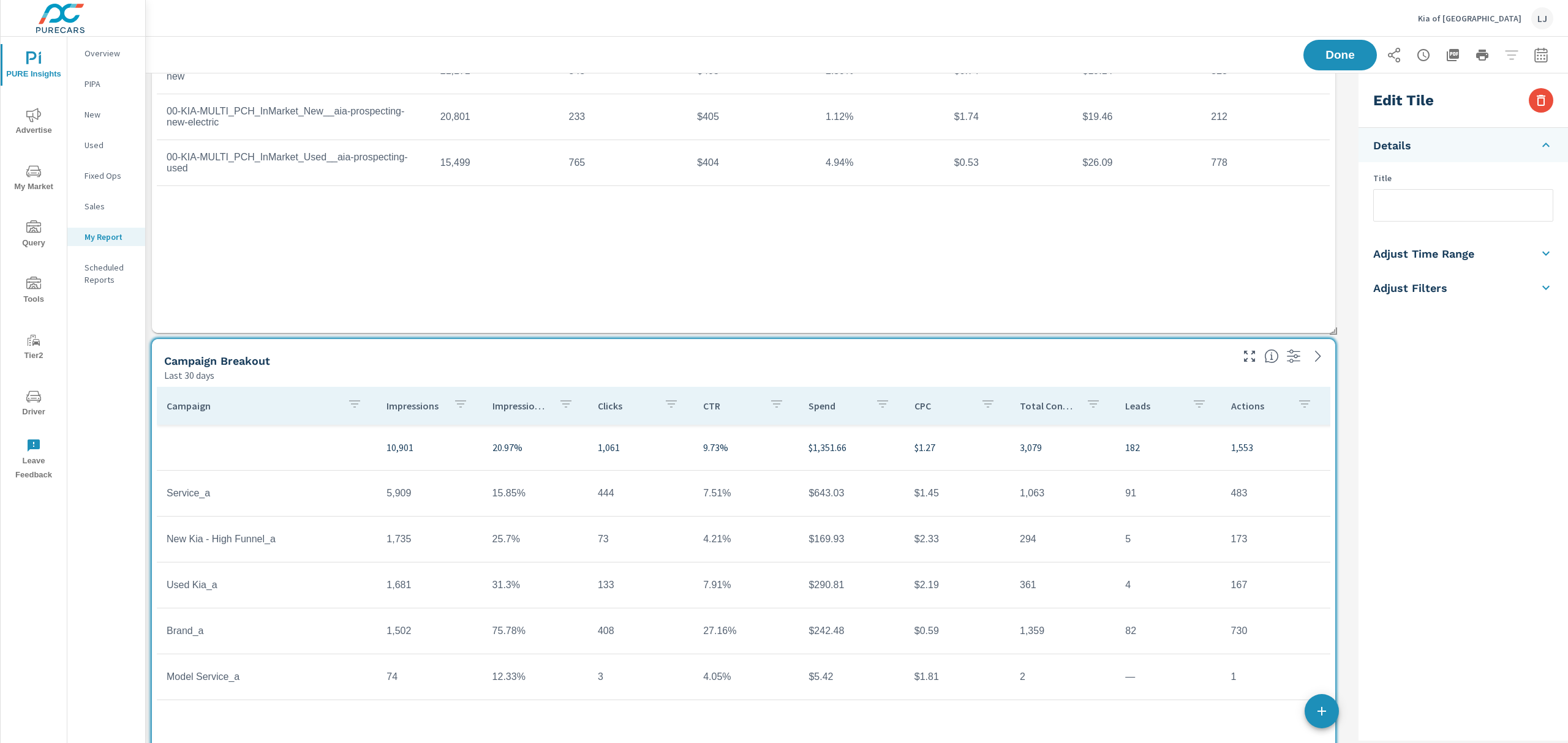
click at [1045, 214] on input "text" at bounding box center [1463, 205] width 179 height 31
click at [1045, 212] on input "Search campaigns" at bounding box center [1463, 205] width 179 height 31
type input "Search Campaigns"
click at [1045, 66] on div "Saving..." at bounding box center [1428, 55] width 250 height 31
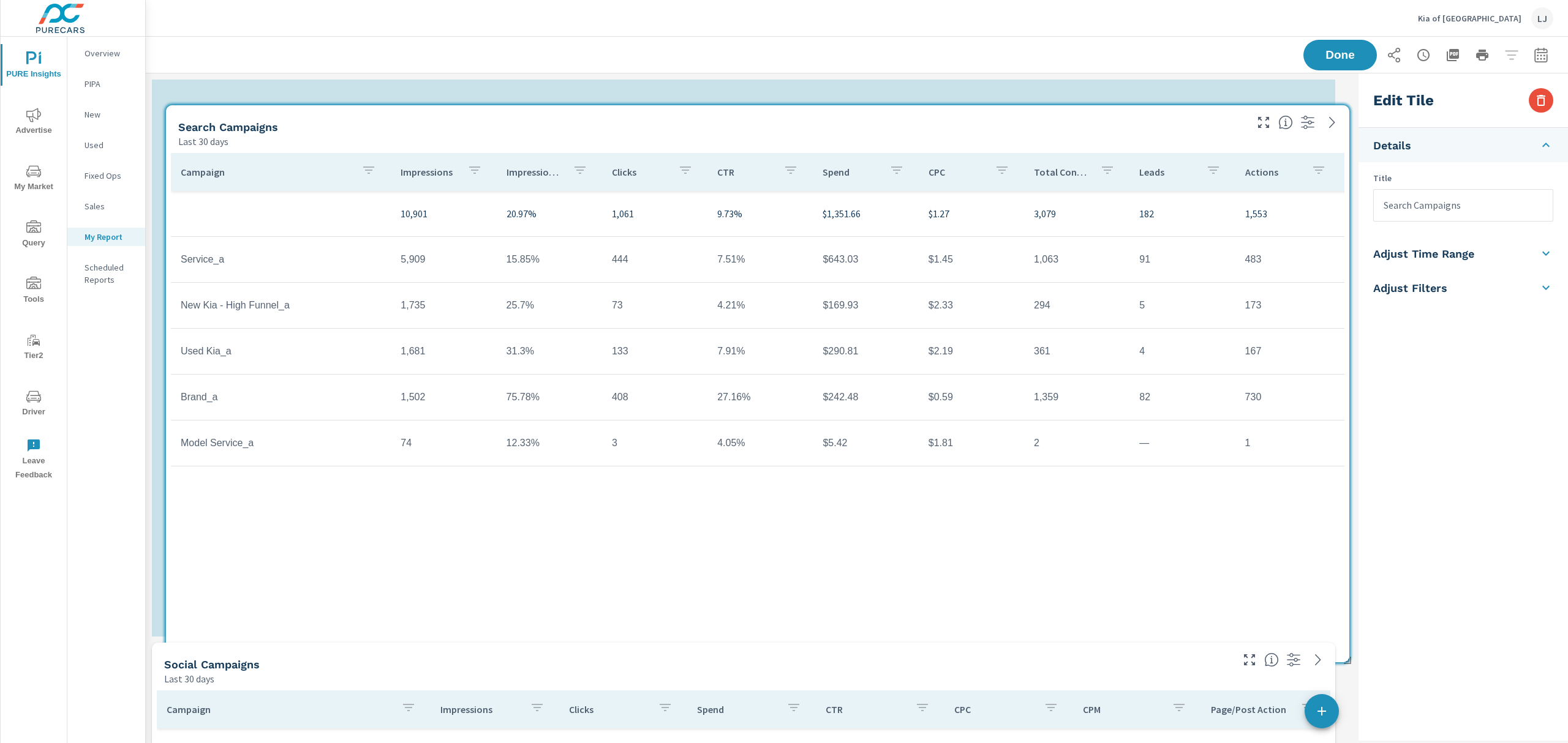
drag, startPoint x: 623, startPoint y: 204, endPoint x: 637, endPoint y: 118, distance: 87.1
click at [637, 120] on div "Search Campaigns" at bounding box center [710, 128] width 1066 height 14
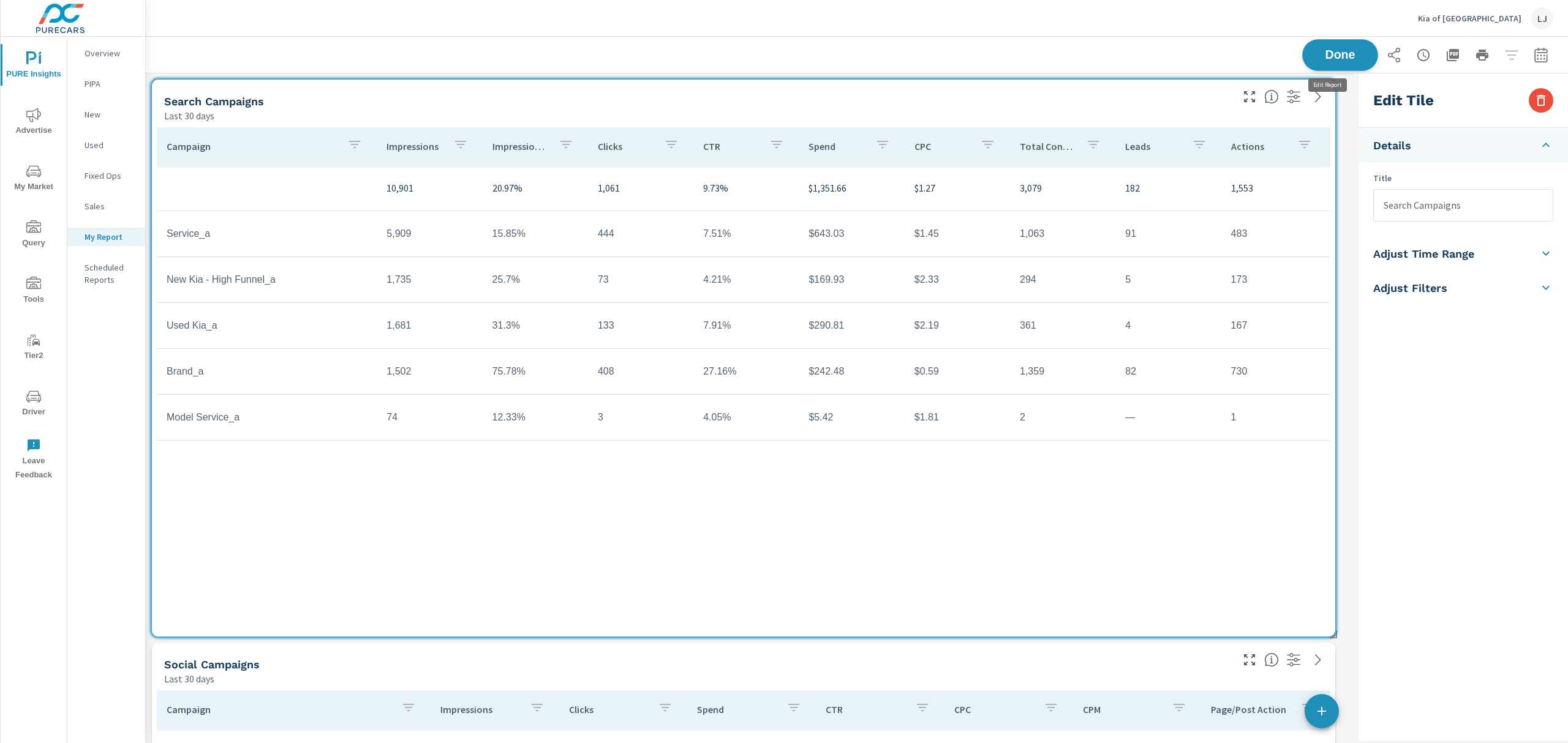
click at [1045, 50] on span "Done" at bounding box center [1340, 54] width 50 height 12
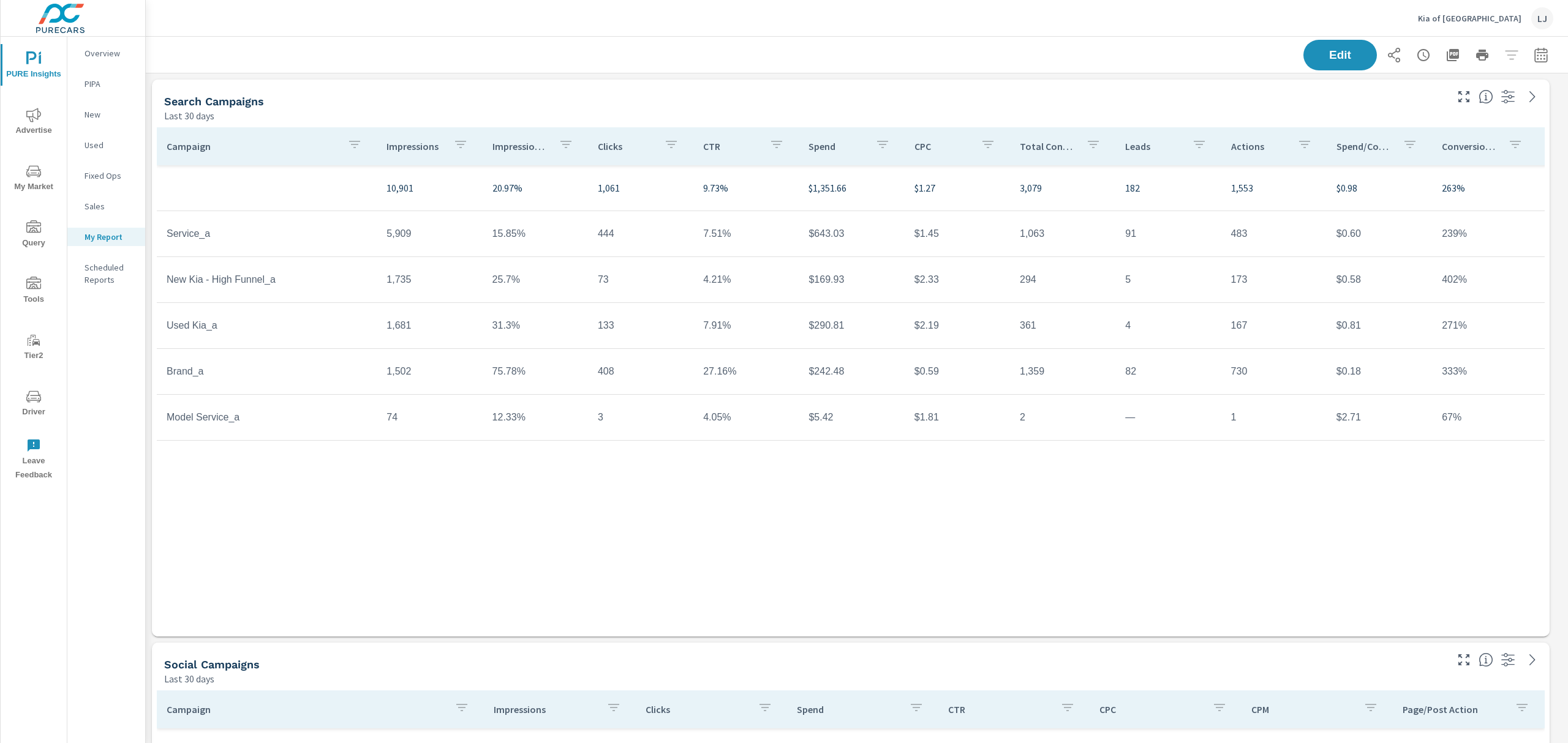
click at [35, 406] on span "Driver" at bounding box center [34, 405] width 58 height 30
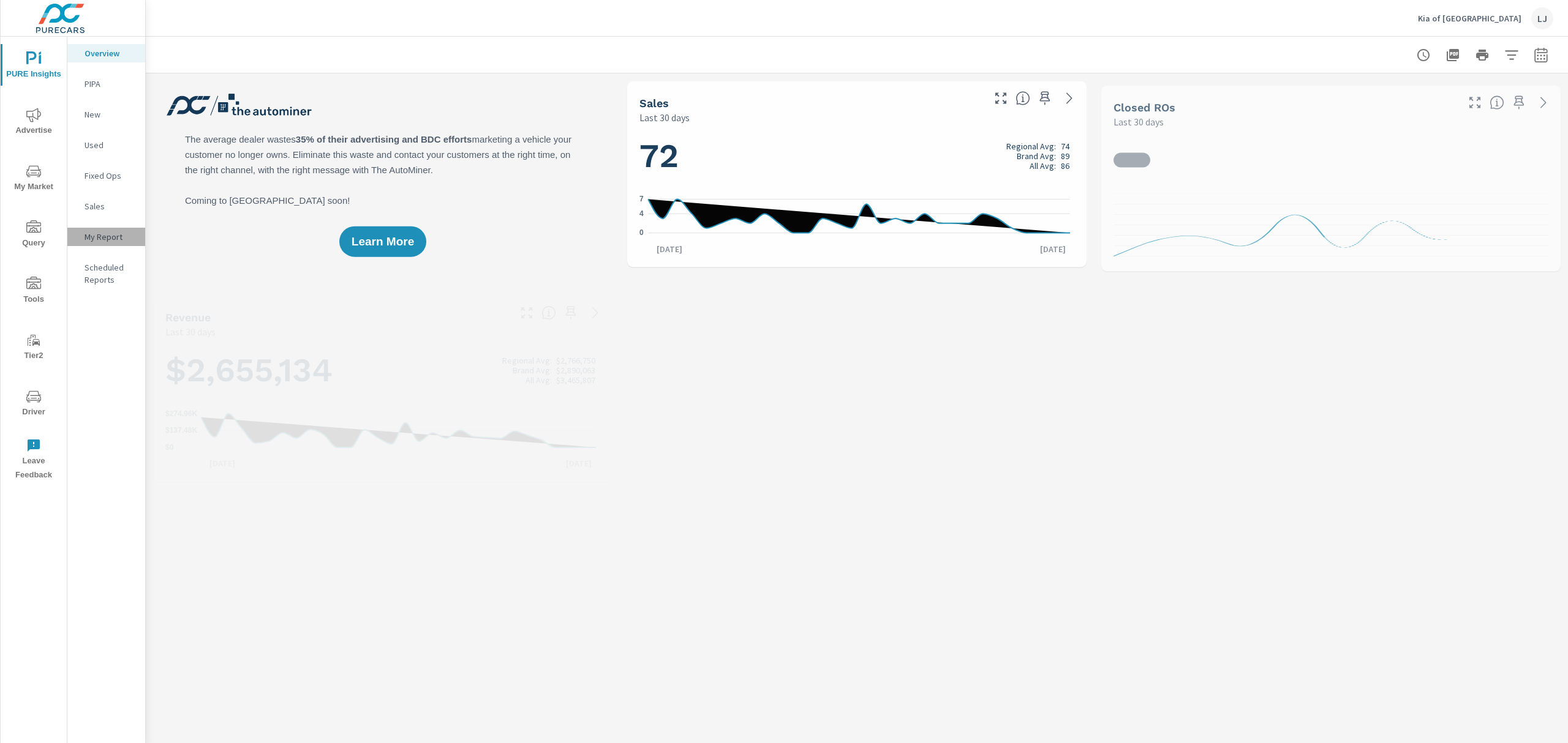
click at [113, 241] on p "My Report" at bounding box center [109, 237] width 50 height 12
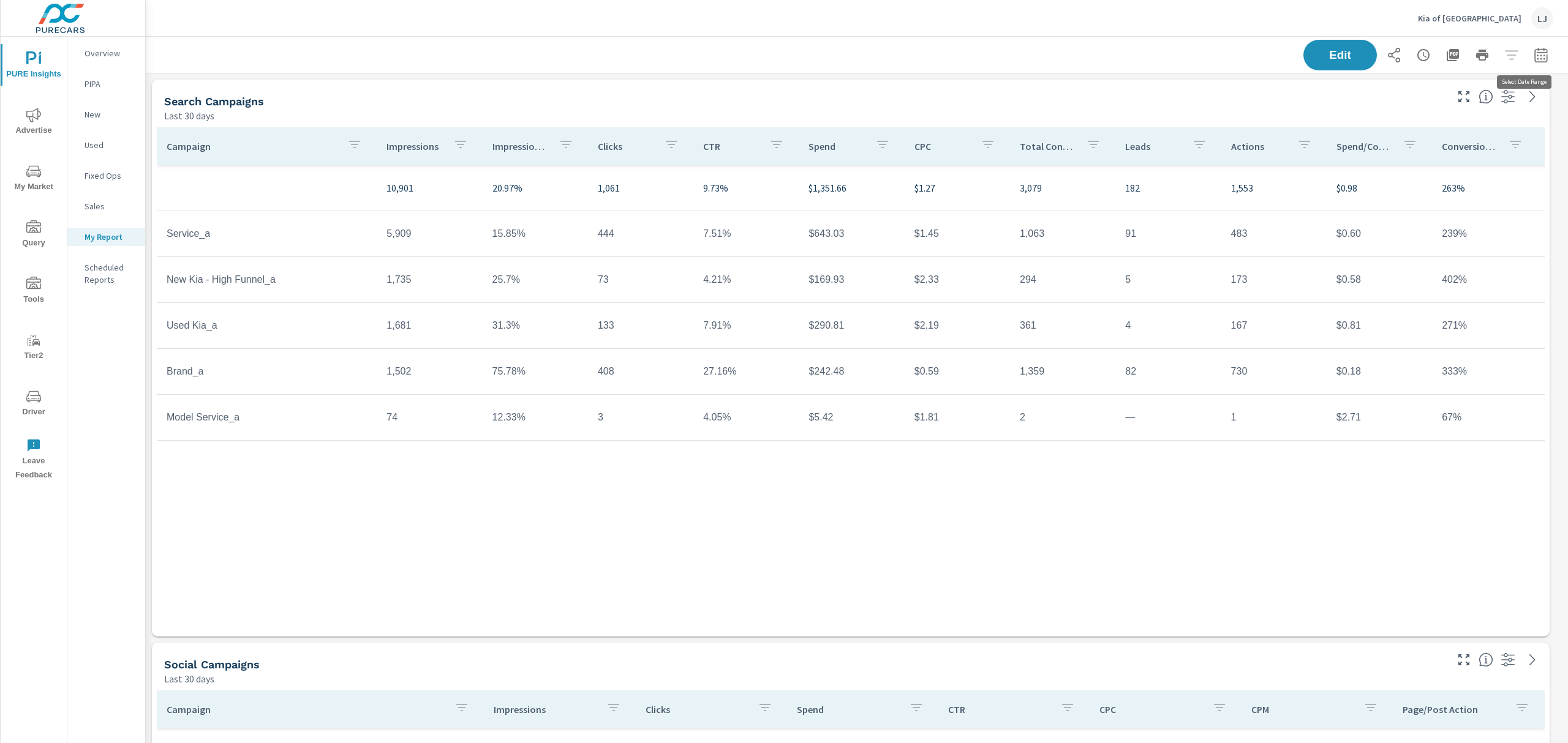
scroll to position [1018, 1436]
click at [98, 175] on p "Fixed Ops" at bounding box center [109, 176] width 50 height 12
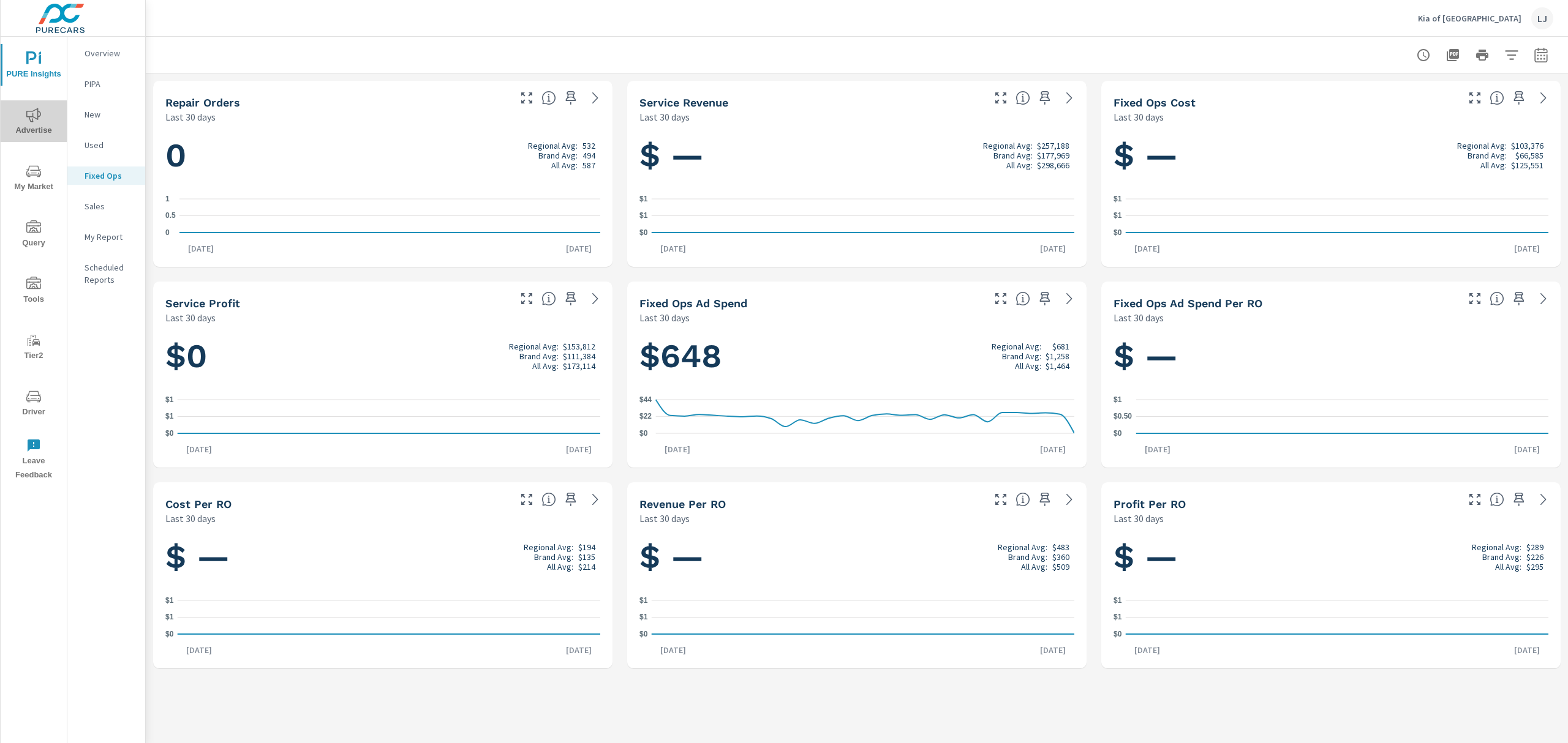
click at [40, 125] on span "Advertise" at bounding box center [34, 123] width 58 height 30
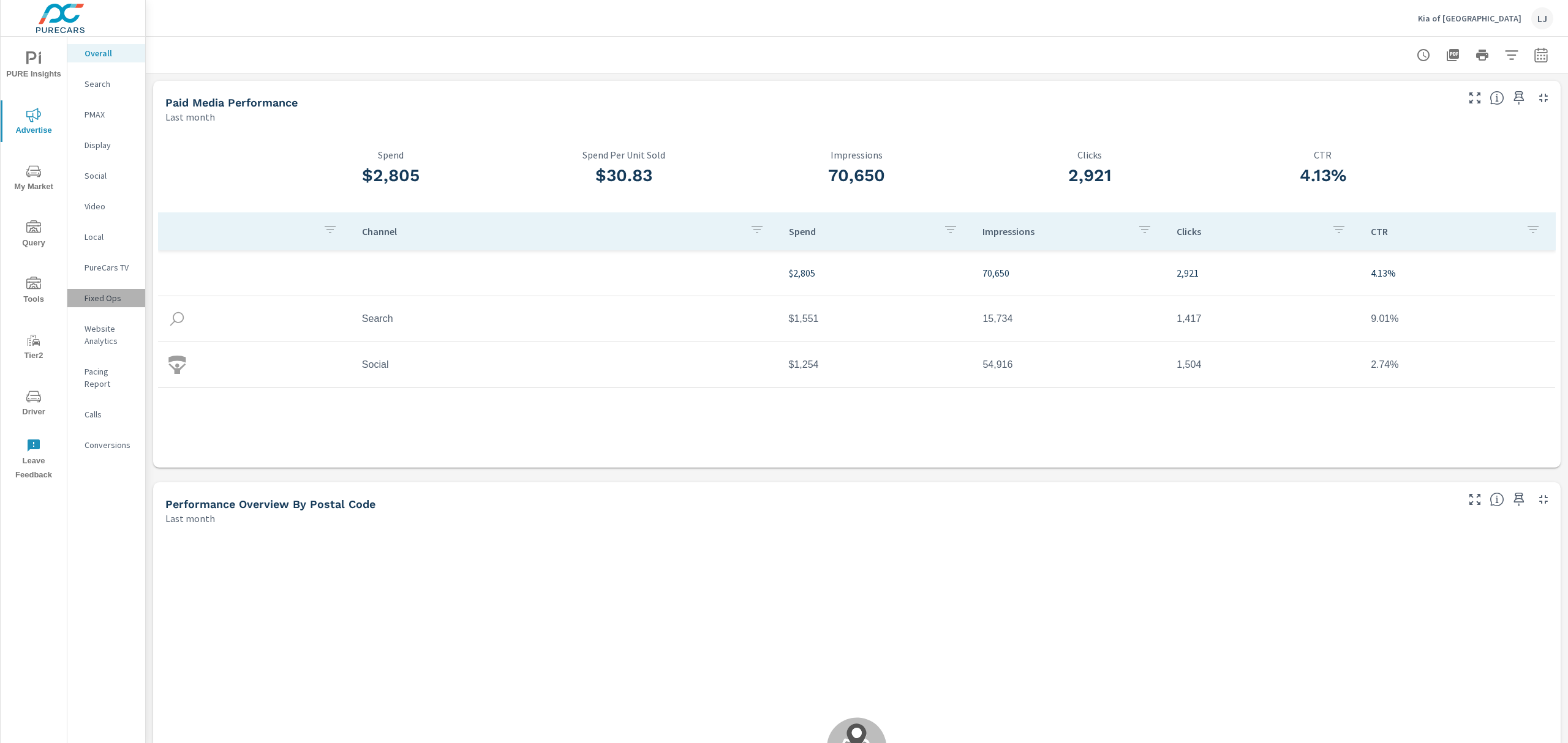
click at [113, 298] on p "Fixed Ops" at bounding box center [109, 298] width 50 height 12
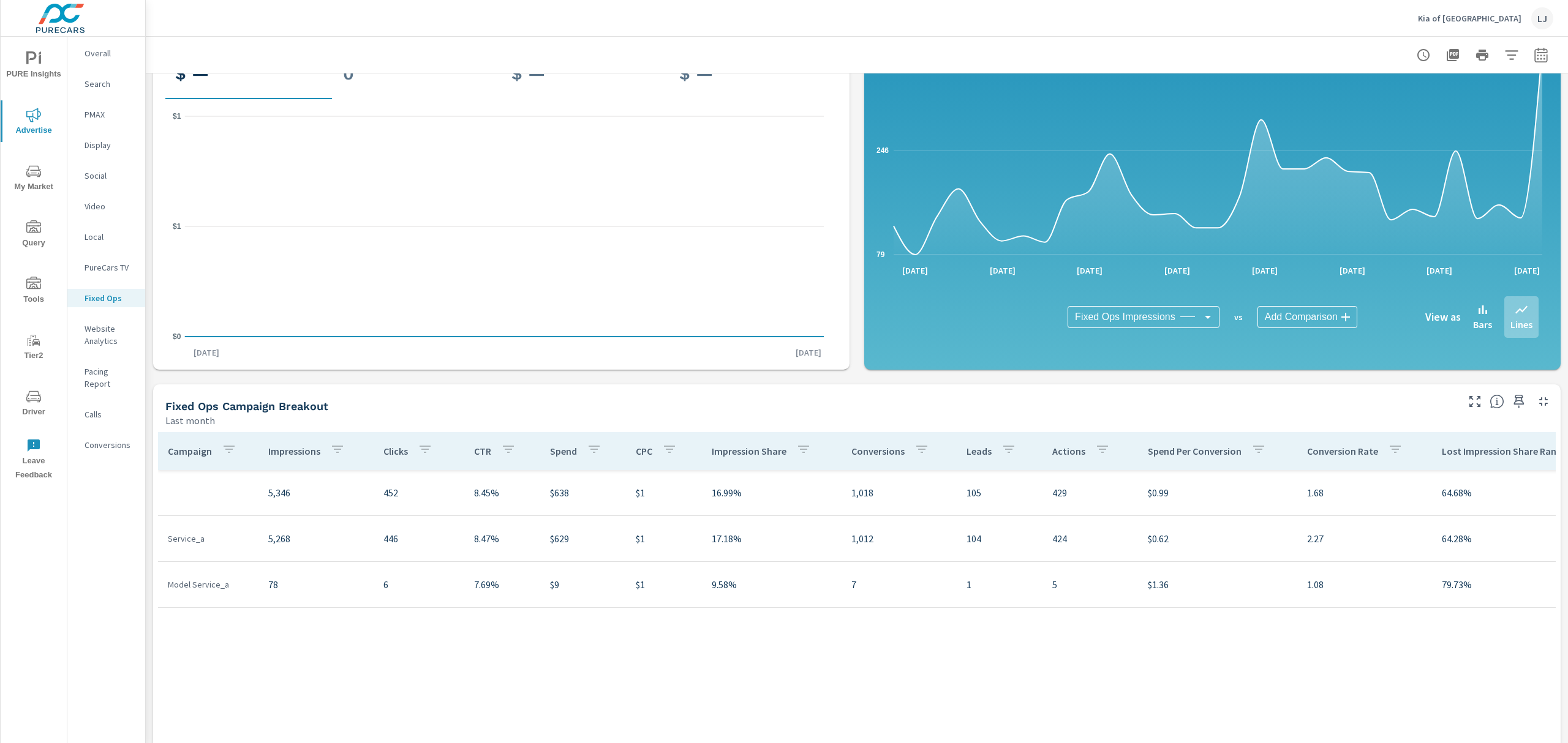
scroll to position [208, 0]
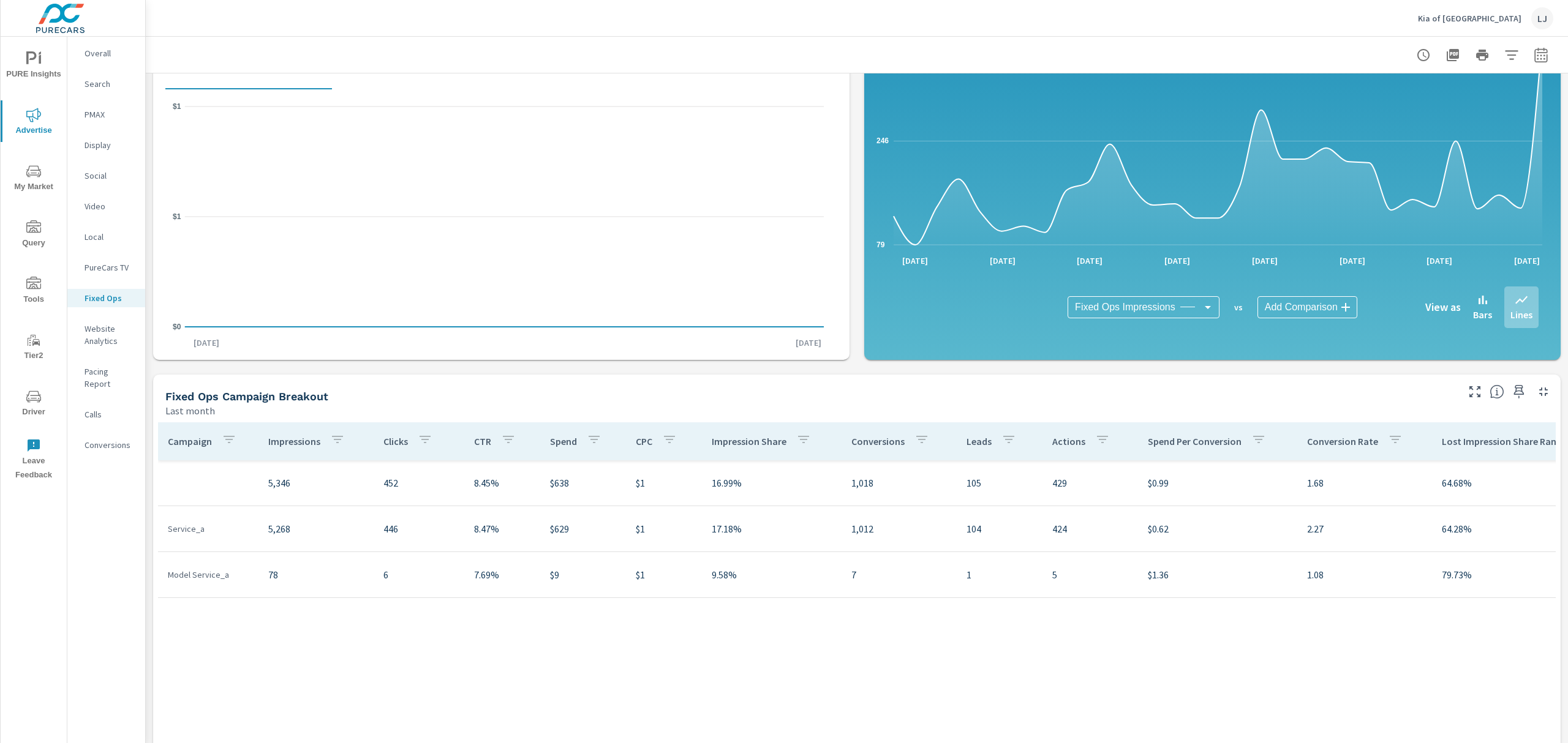
click at [108, 81] on p "Search" at bounding box center [109, 84] width 50 height 12
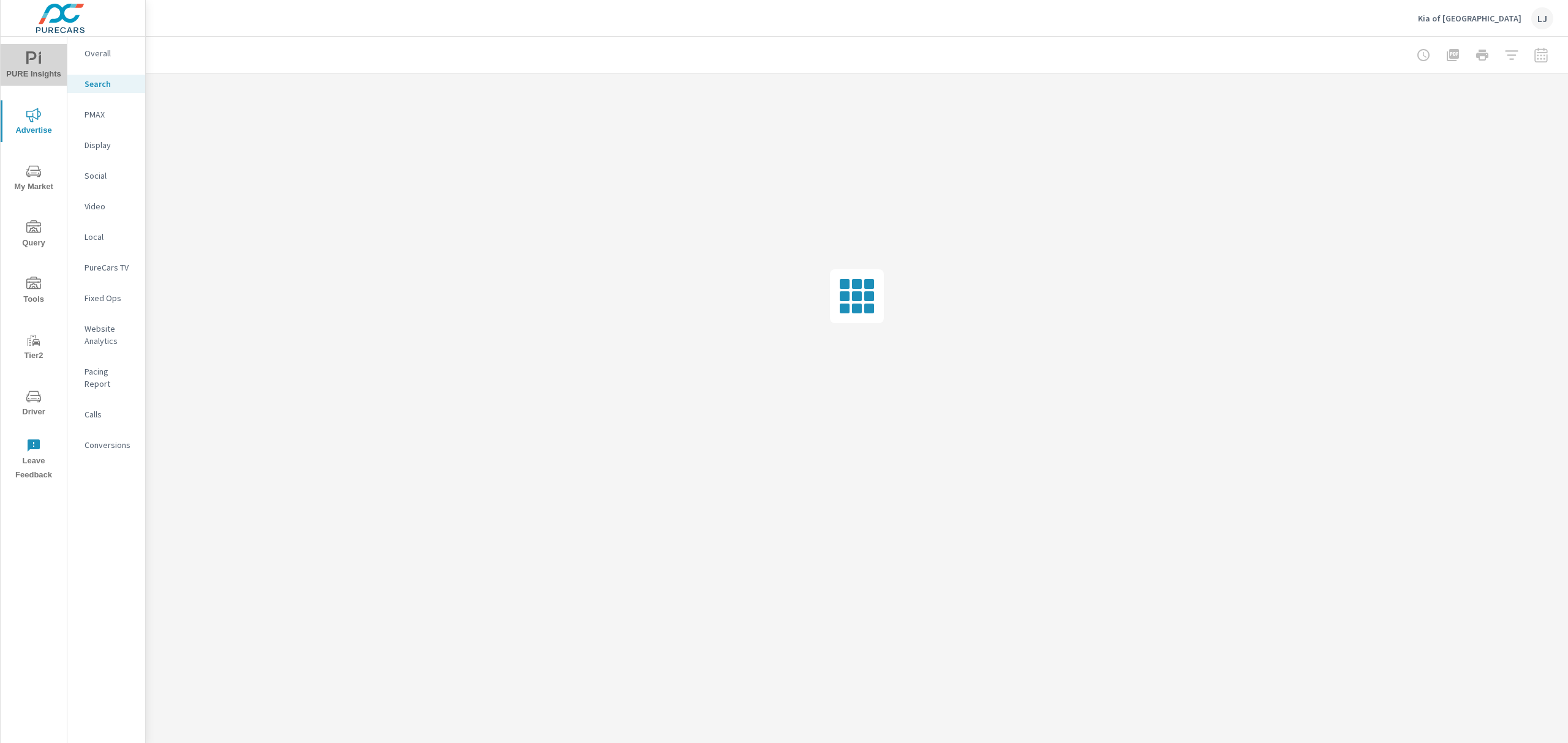
click at [25, 52] on span "PURE Insights" at bounding box center [34, 66] width 58 height 30
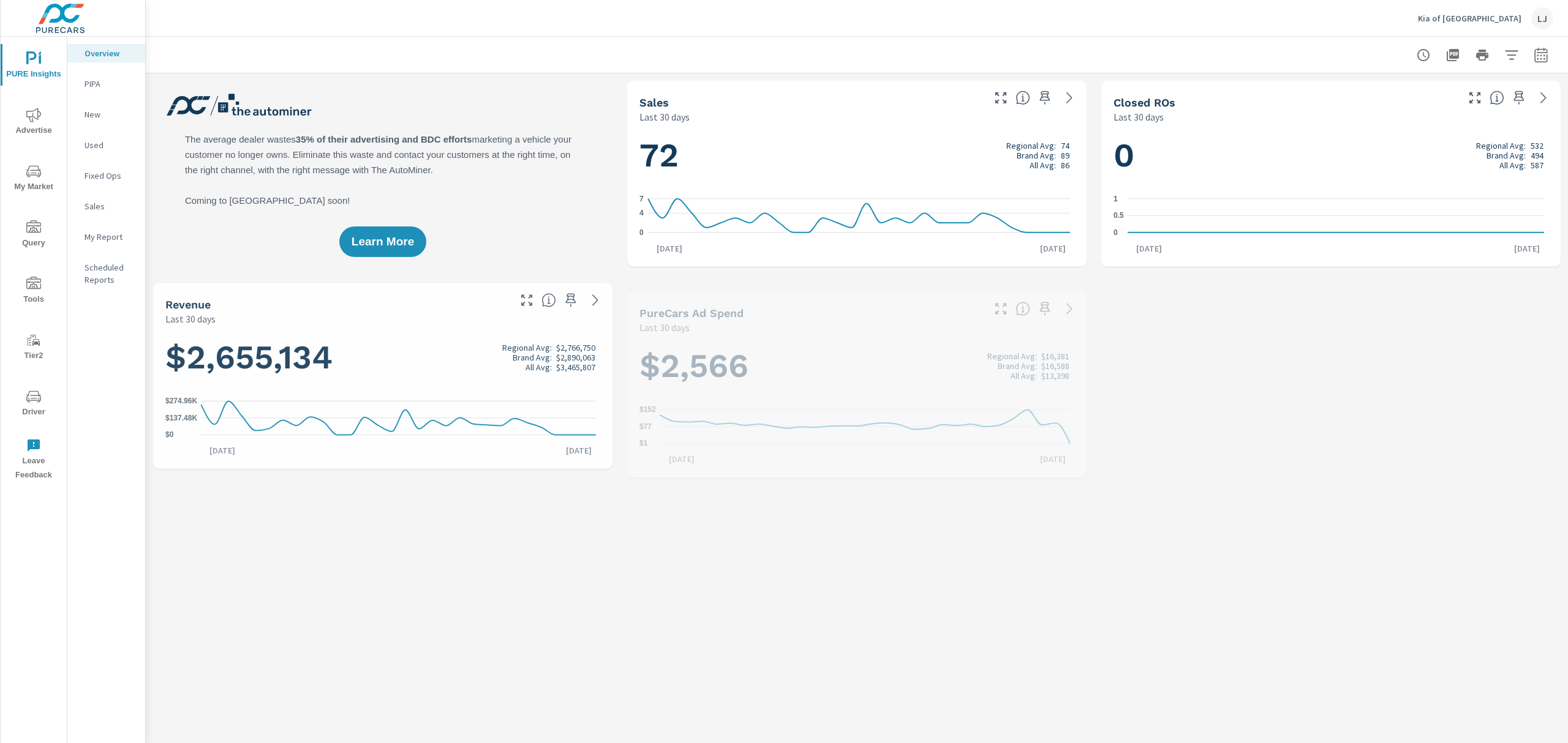
click at [118, 223] on nav "Overview PIPA New Used Fixed Ops Sales My Report Scheduled Reports" at bounding box center [106, 171] width 78 height 269
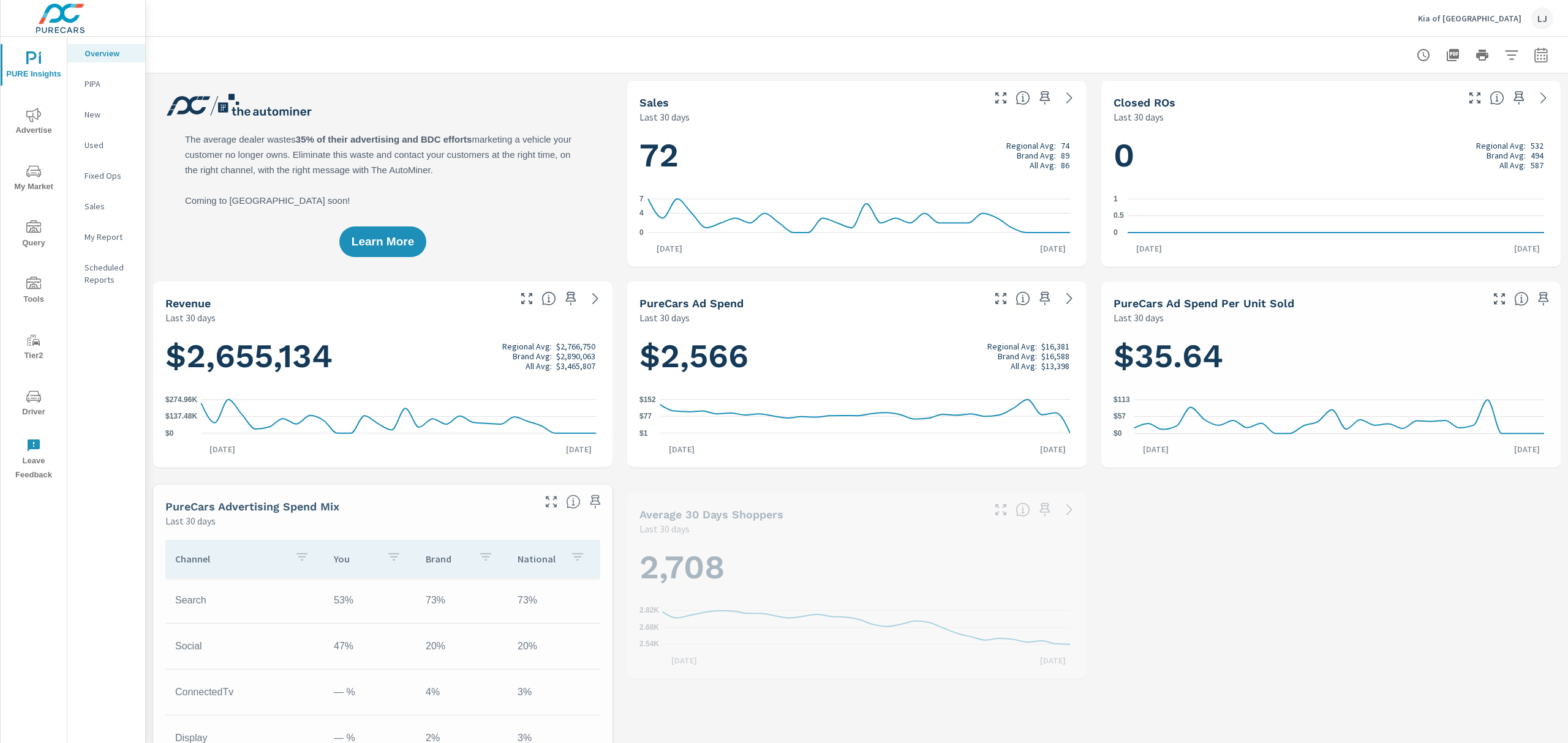
click at [118, 237] on p "My Report" at bounding box center [109, 237] width 50 height 12
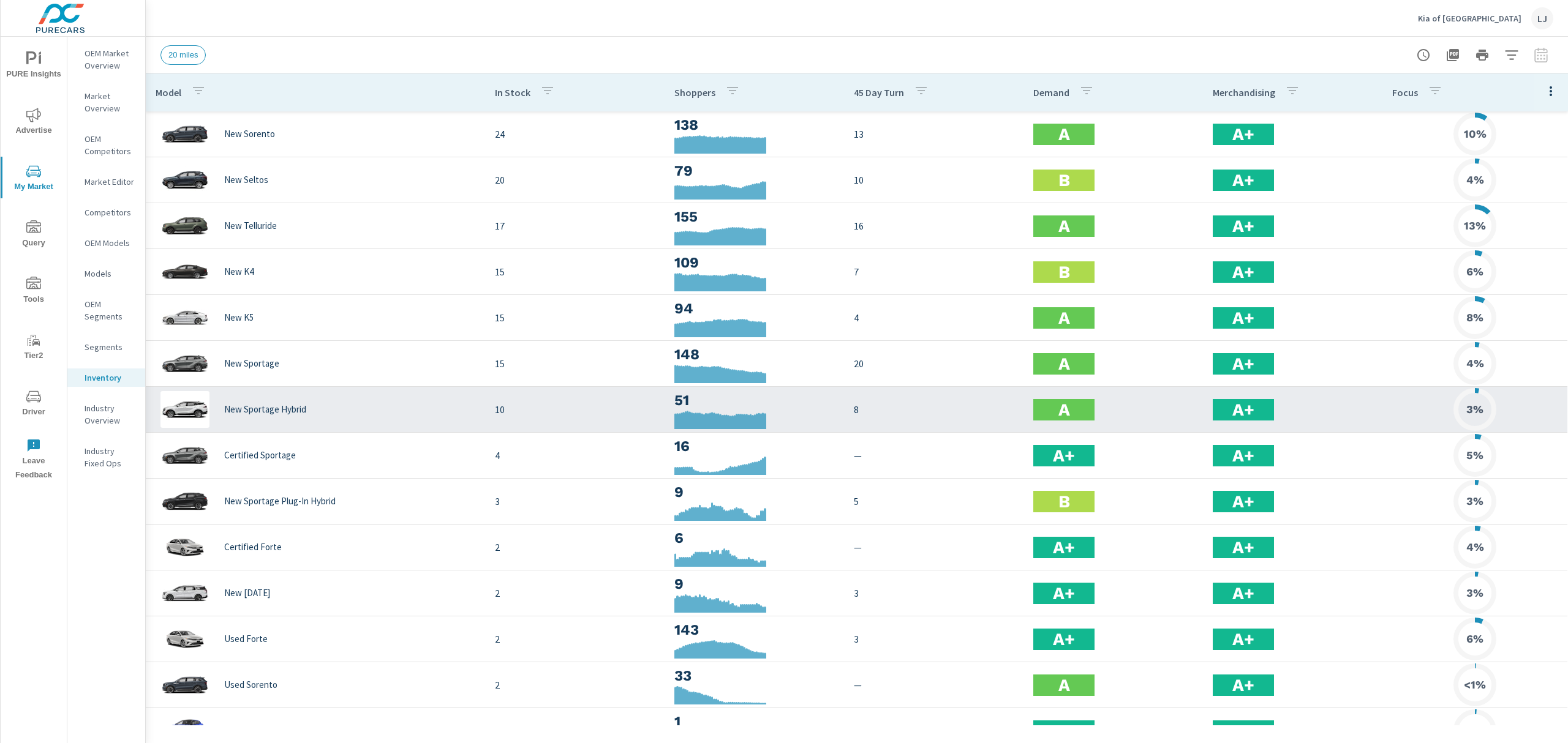
drag, startPoint x: 1021, startPoint y: 90, endPoint x: 1175, endPoint y: 402, distance: 347.9
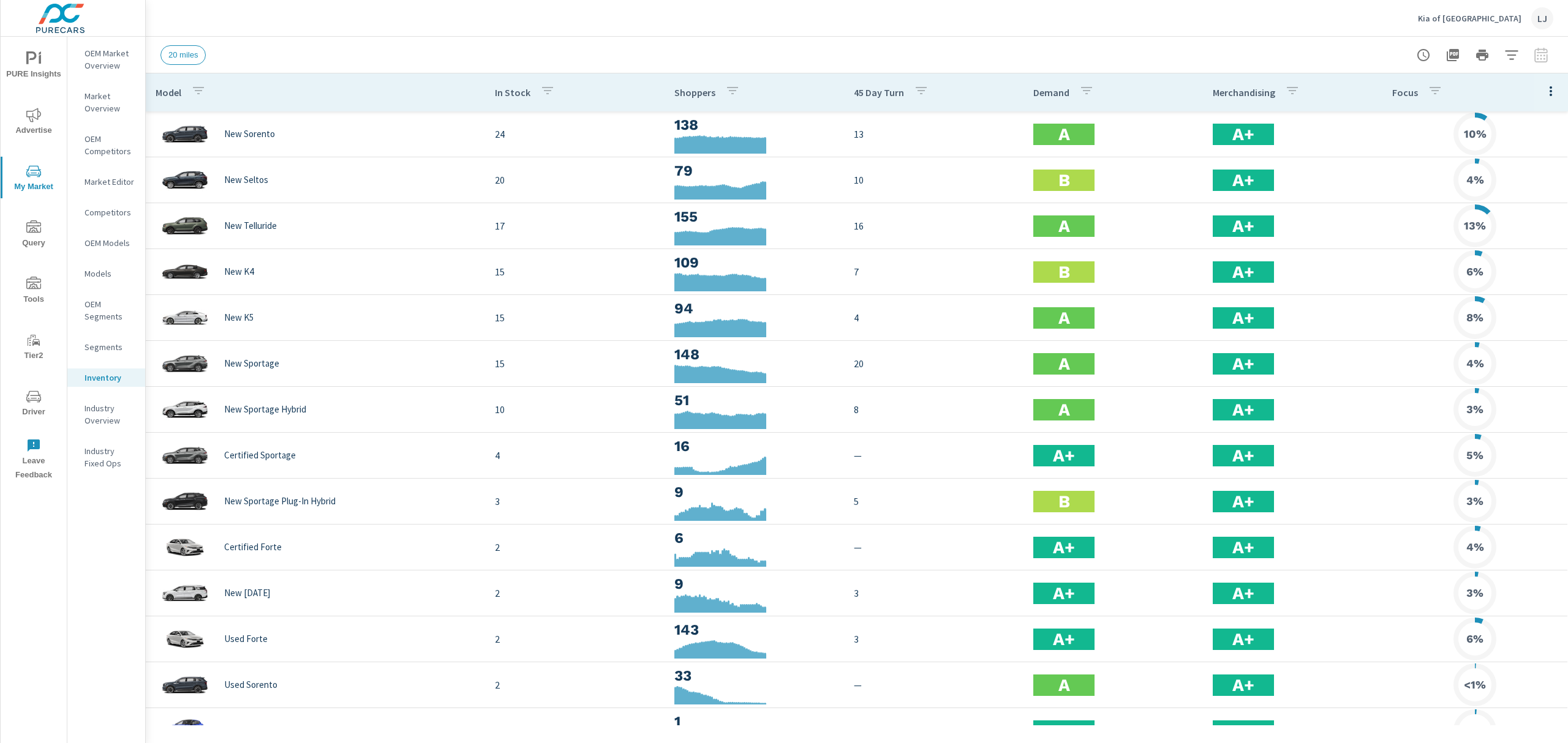
drag, startPoint x: 1175, startPoint y: 402, endPoint x: 998, endPoint y: 66, distance: 379.8
click at [998, 66] on div "20 miles" at bounding box center [857, 54] width 1393 height 36
click at [1510, 55] on icon "button" at bounding box center [1511, 55] width 15 height 15
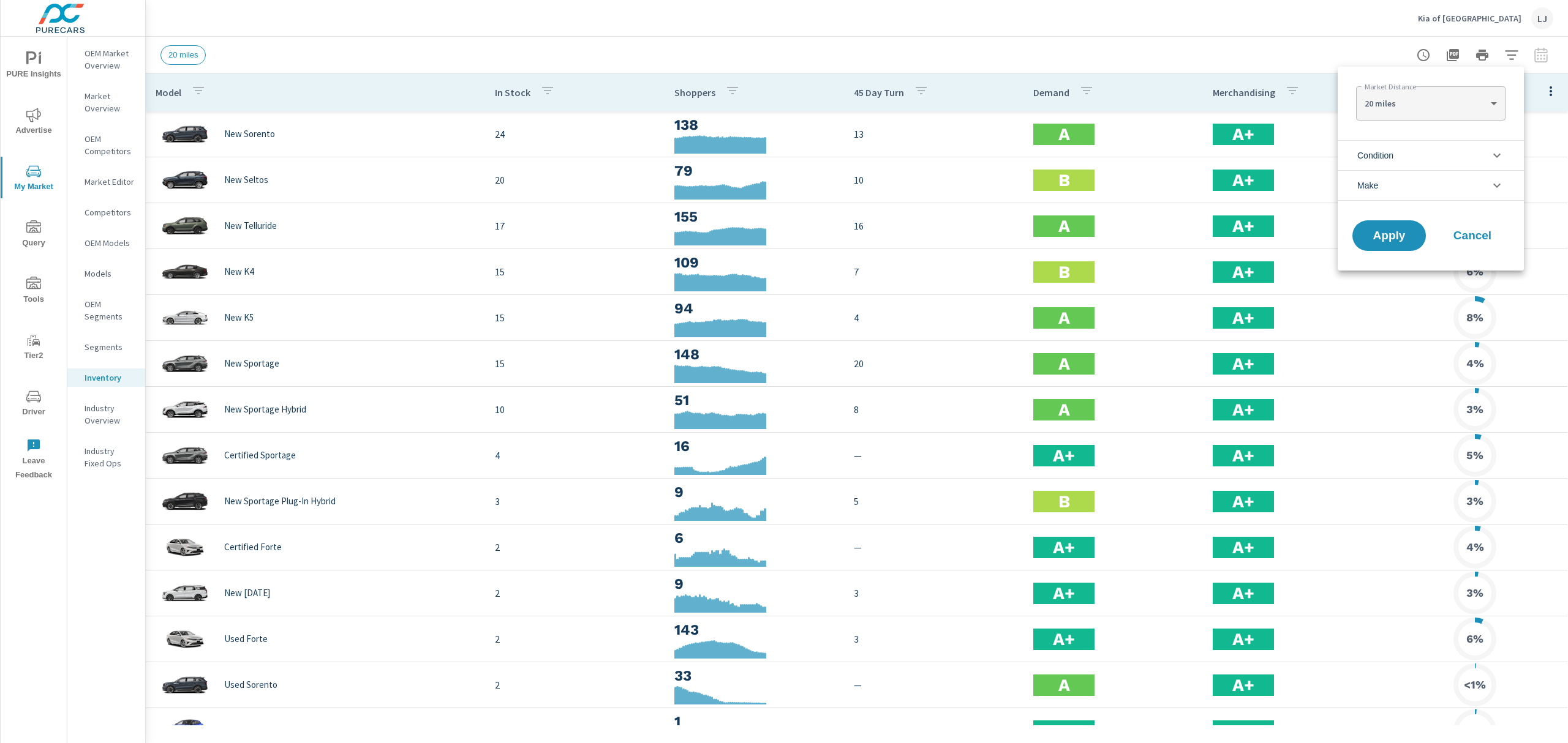
click at [1437, 163] on li "Condition" at bounding box center [1431, 155] width 186 height 30
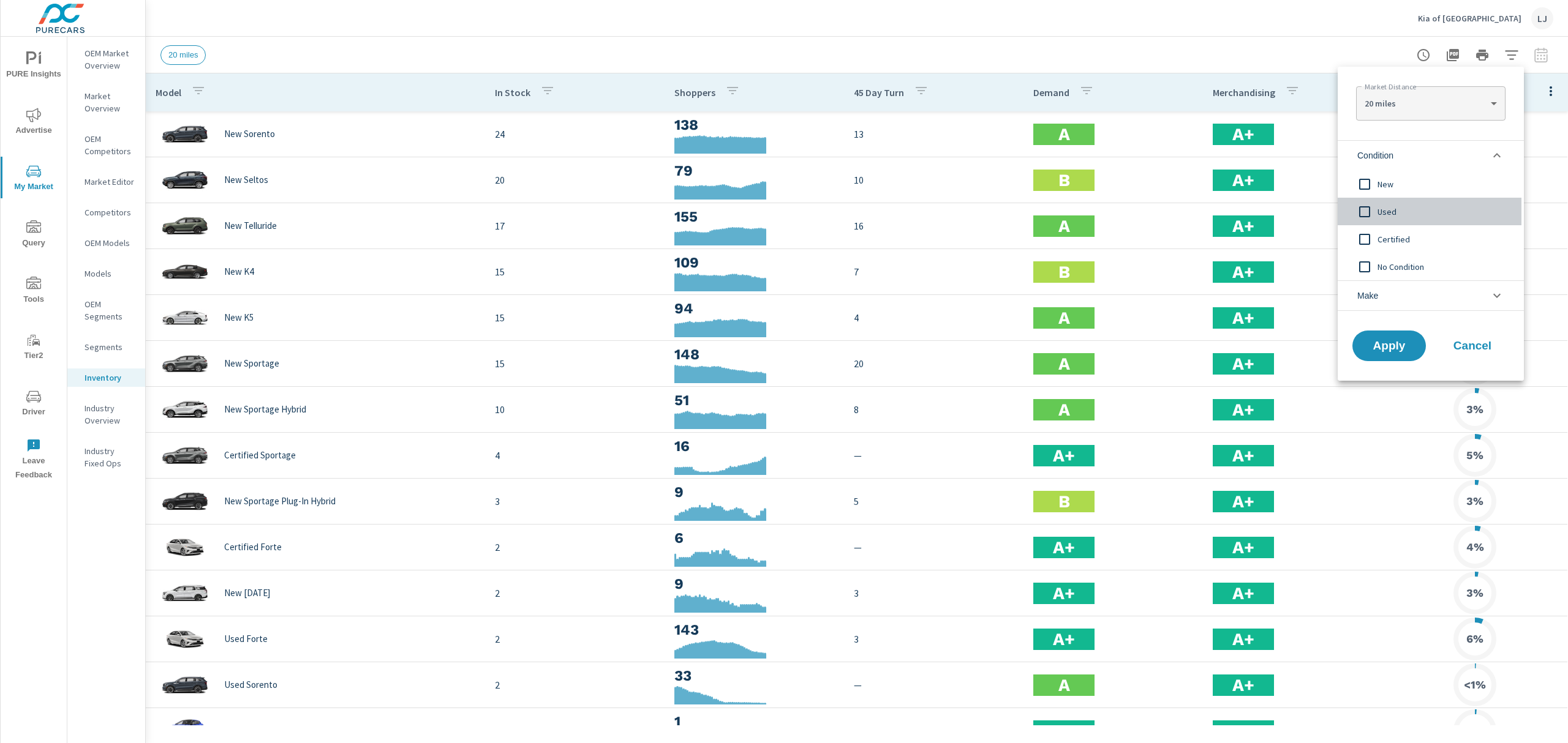
click at [1372, 209] on input "filter options" at bounding box center [1364, 212] width 26 height 26
click at [1402, 344] on span "Apply" at bounding box center [1389, 345] width 50 height 12
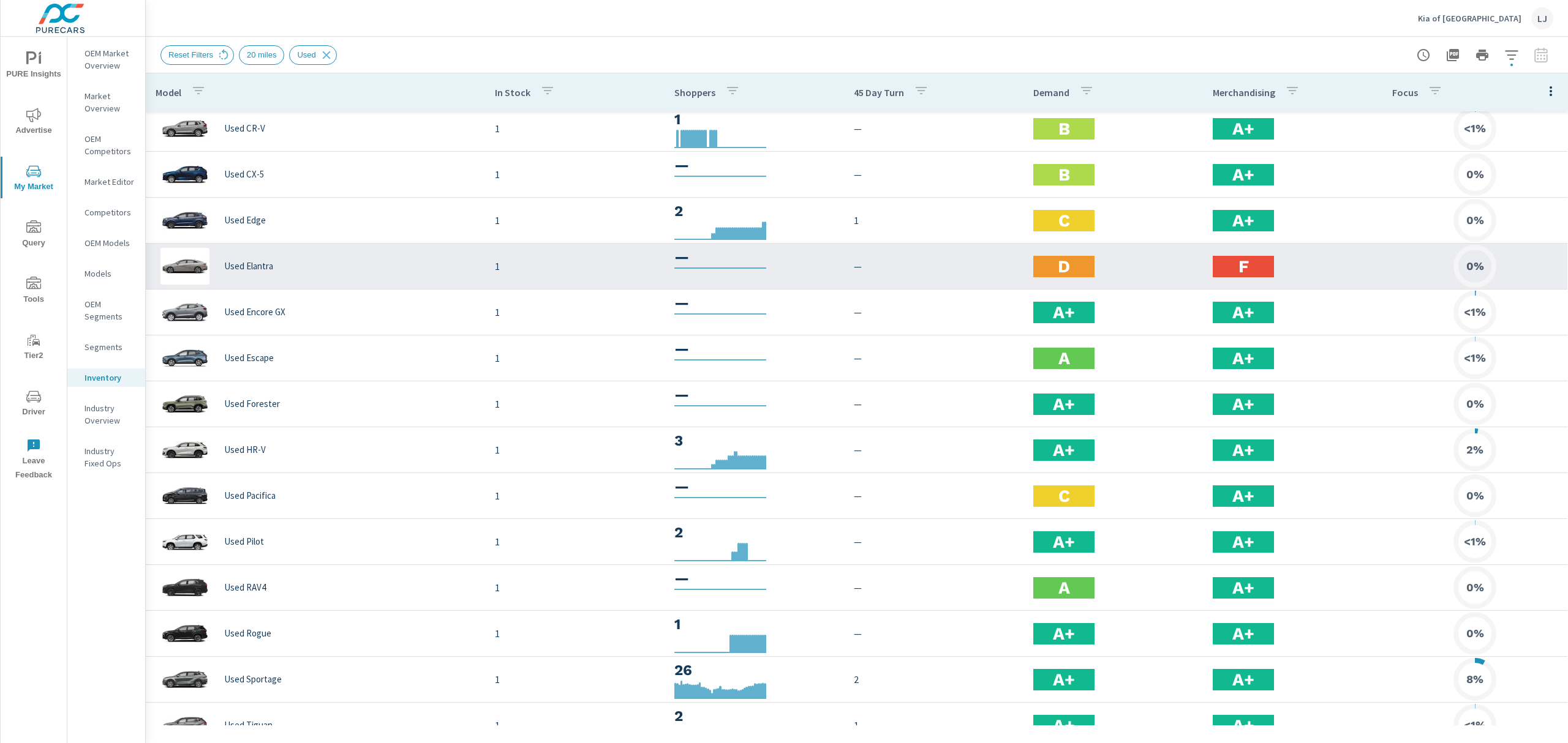
scroll to position [313, 0]
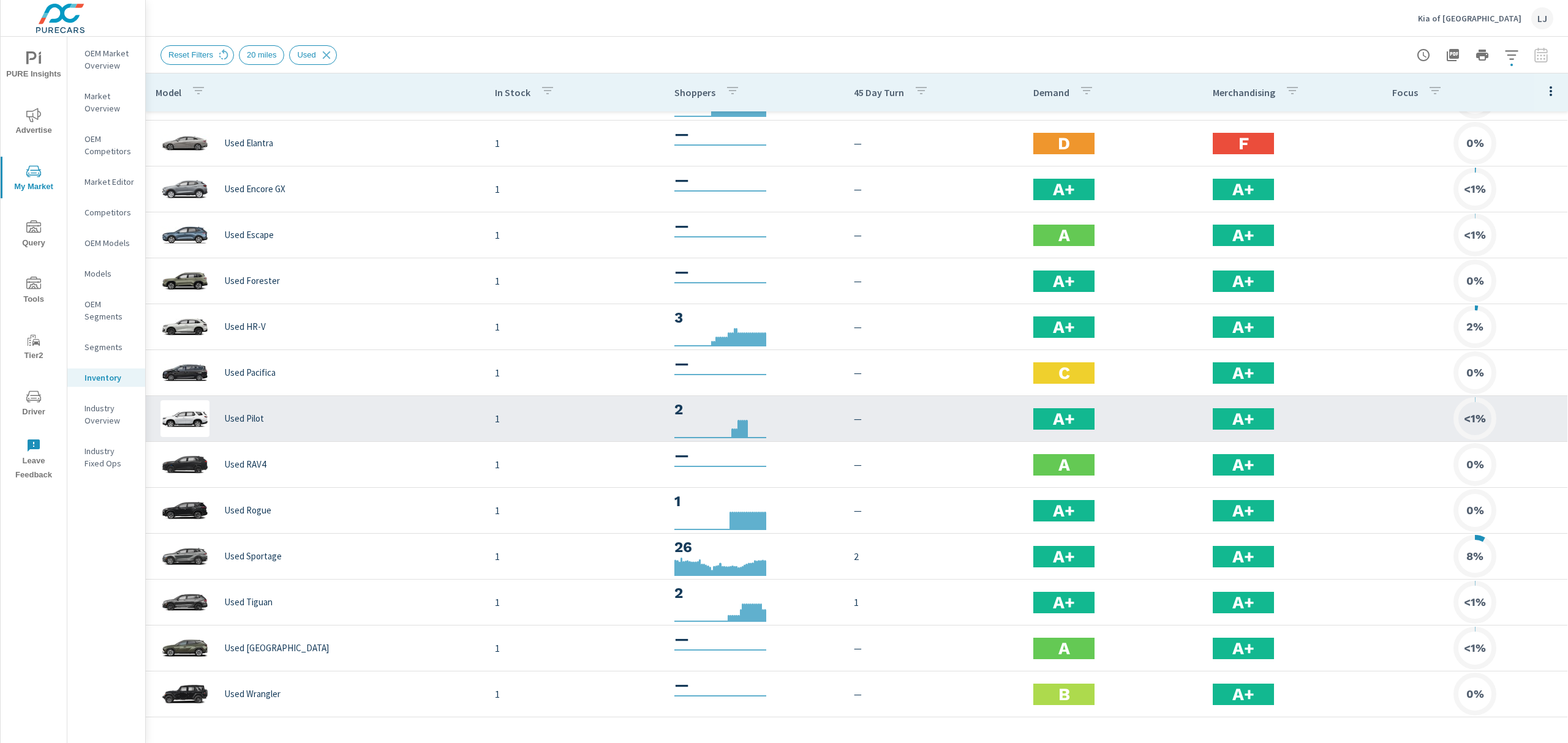
scroll to position [240, 0]
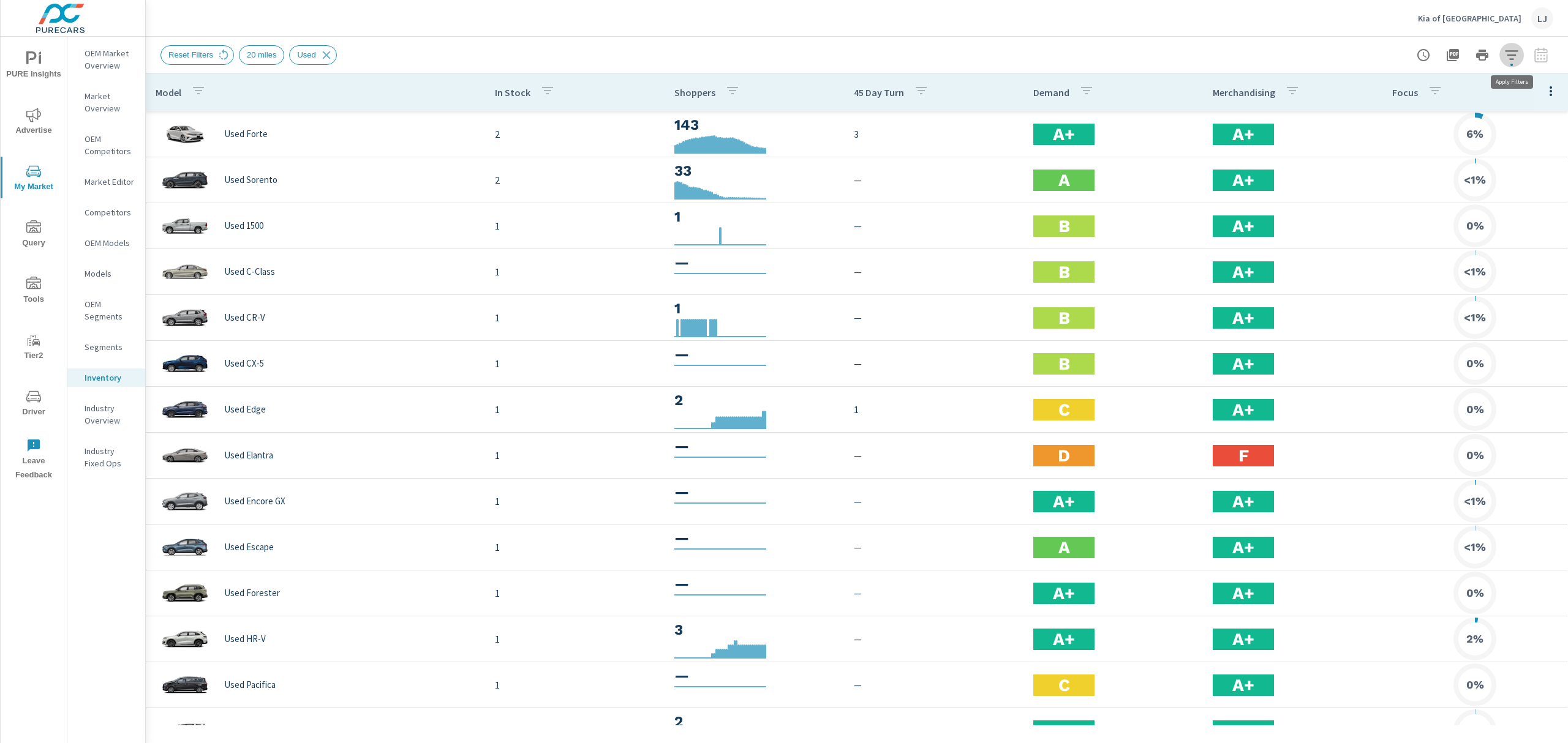
click at [1512, 55] on icon "button" at bounding box center [1511, 55] width 15 height 15
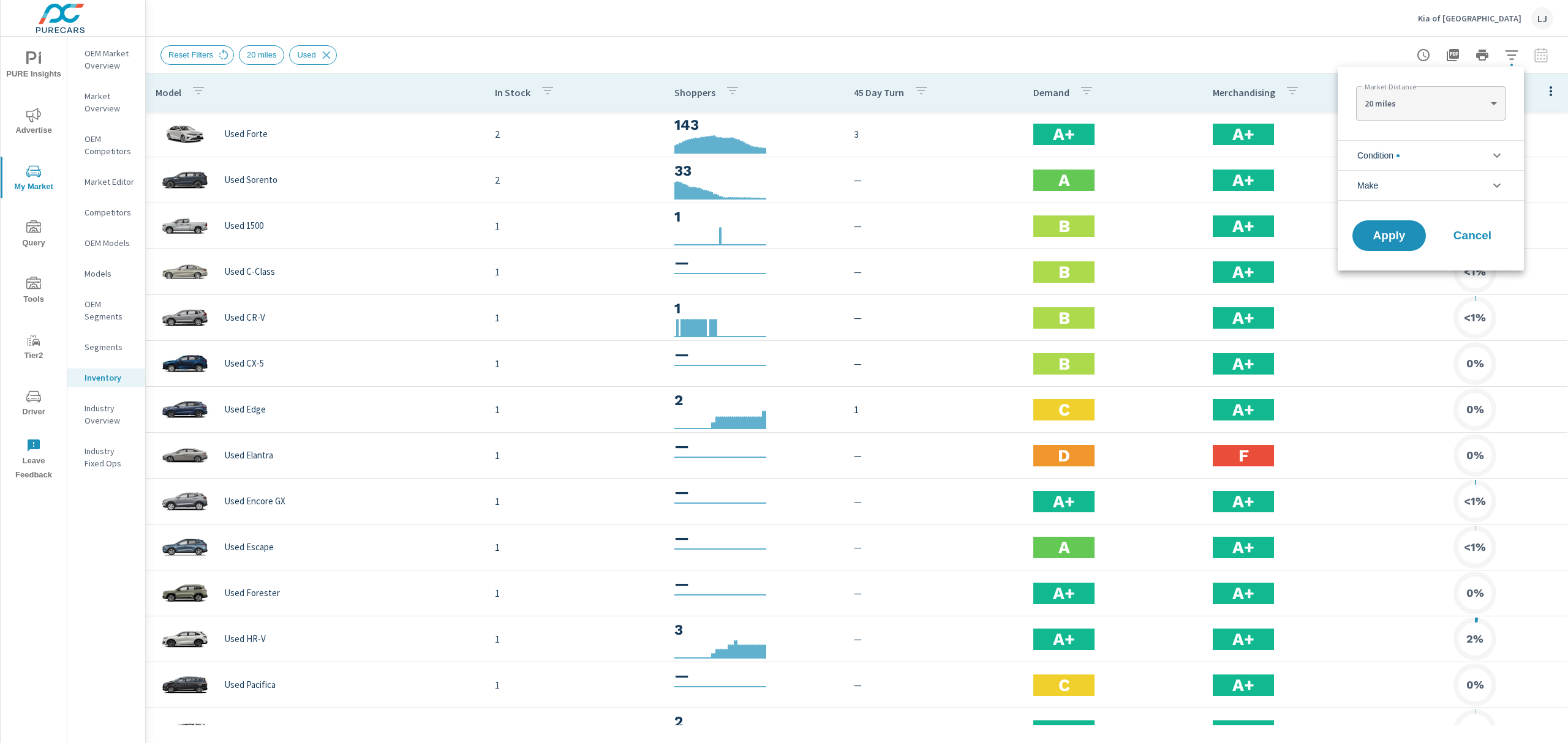
scroll to position [27, 0]
click at [1414, 195] on li "Make" at bounding box center [1431, 185] width 186 height 31
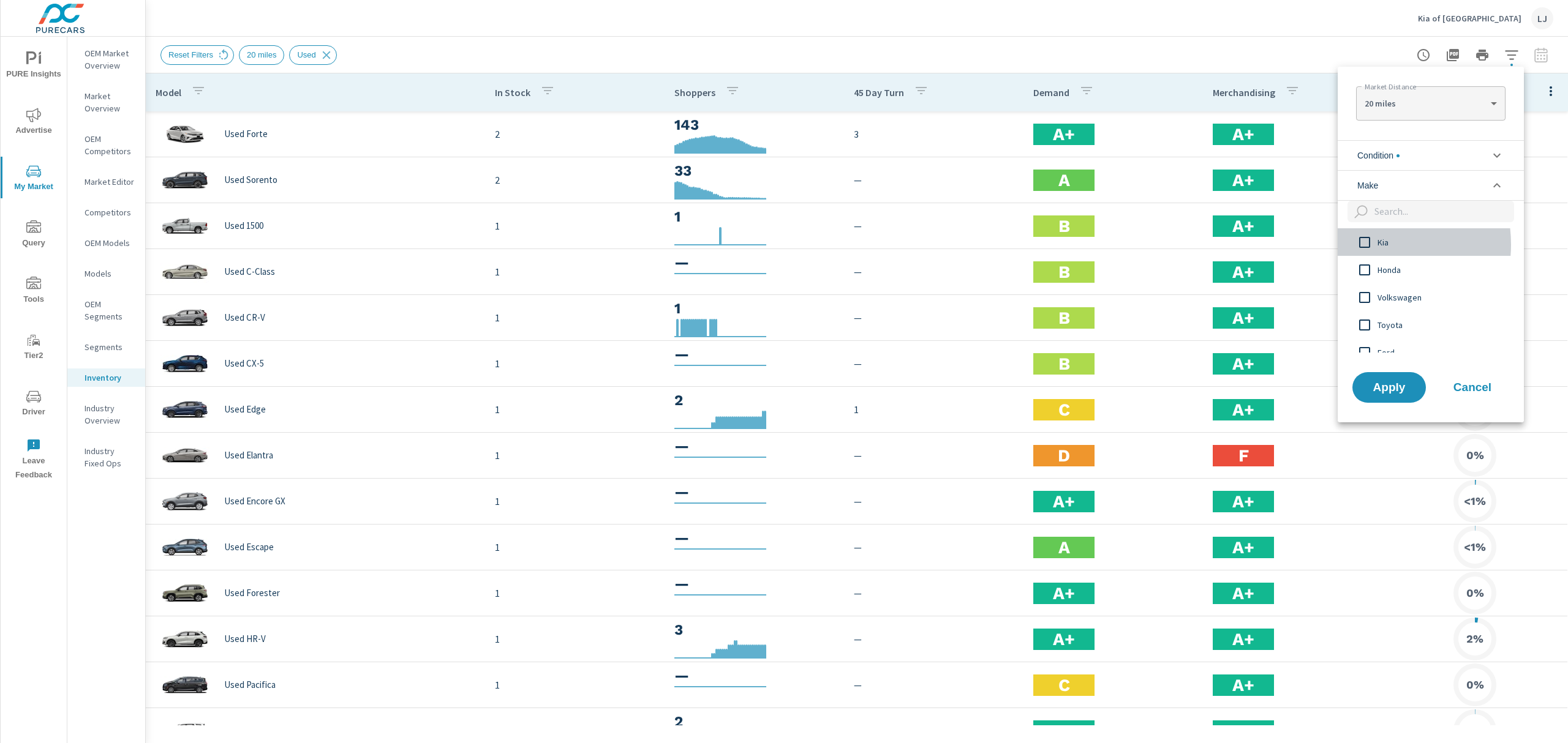
click at [1363, 245] on input "filter options" at bounding box center [1364, 242] width 26 height 26
click at [1407, 390] on span "Apply" at bounding box center [1389, 387] width 50 height 12
